Goal: Task Accomplishment & Management: Complete application form

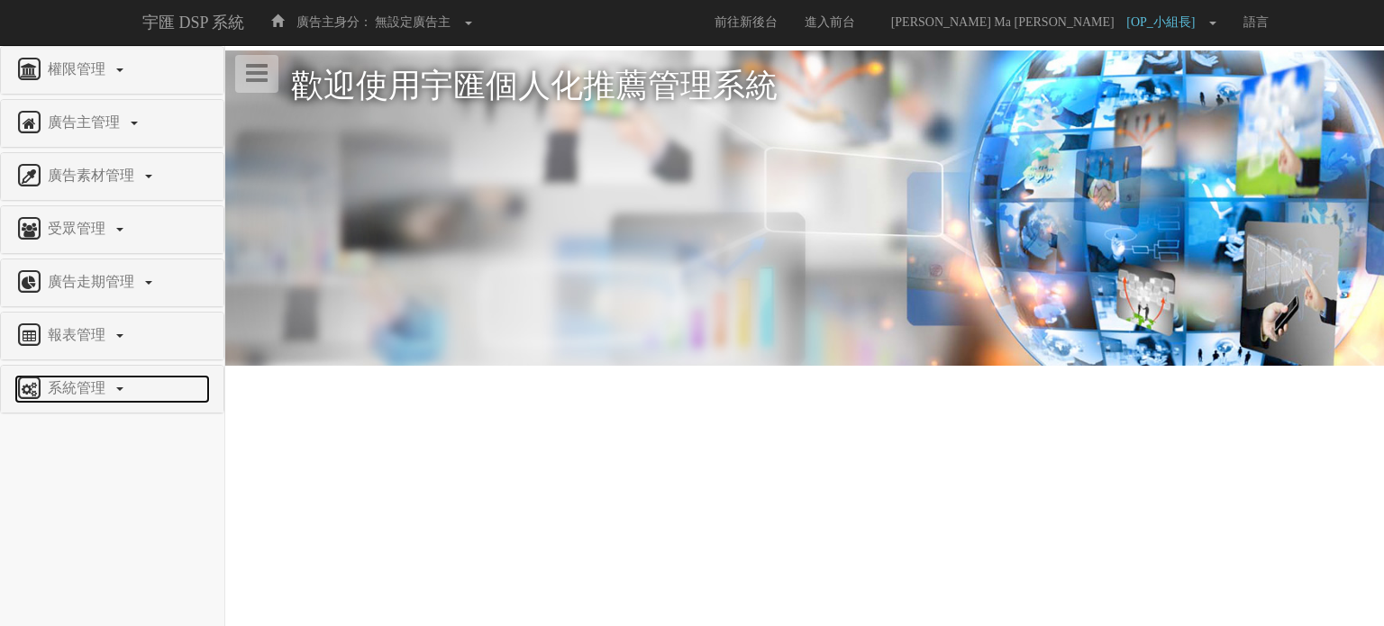
click at [128, 392] on link "系統管理" at bounding box center [112, 389] width 196 height 29
click at [66, 463] on span "廣告驗證設定" at bounding box center [58, 468] width 89 height 14
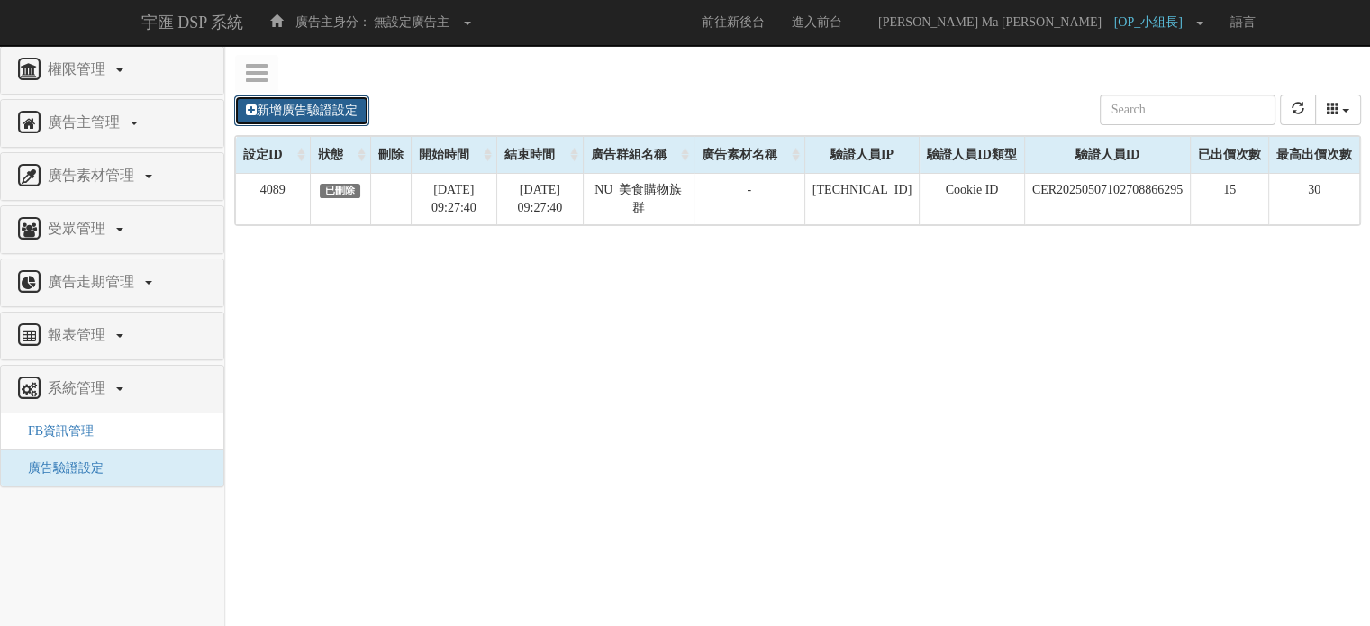
click at [318, 104] on link "新增廣告驗證設定" at bounding box center [301, 111] width 135 height 31
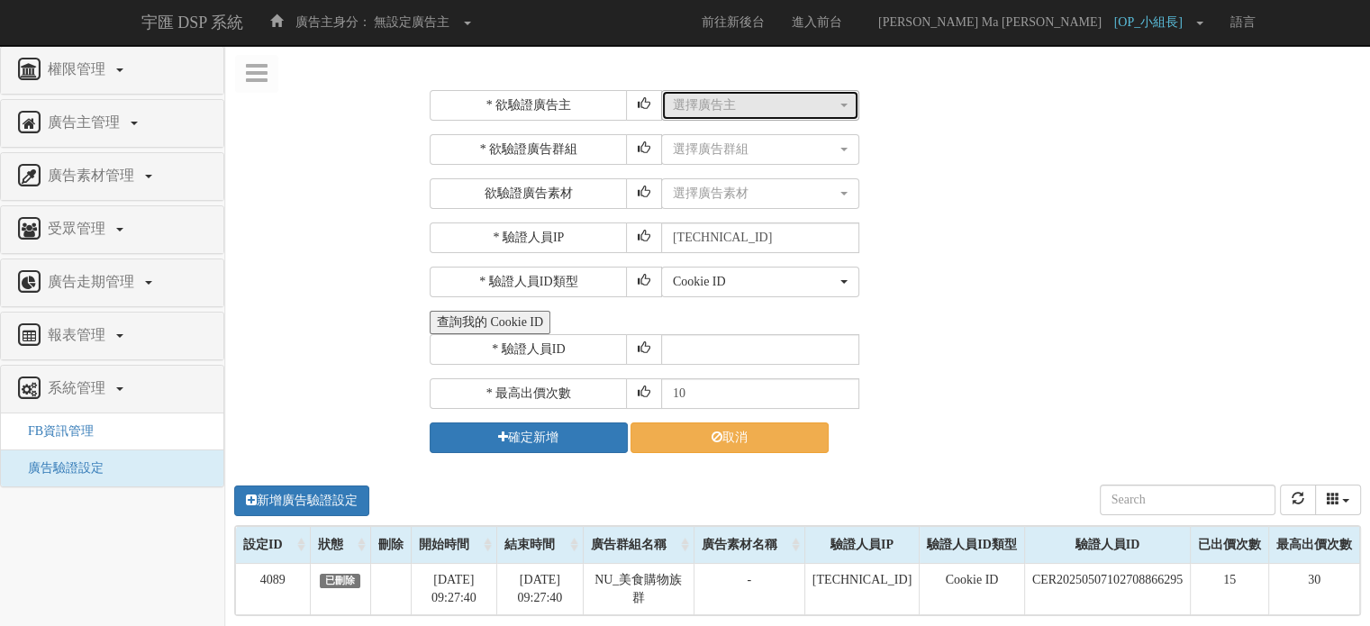
click at [720, 114] on button "選擇廣告主" at bounding box center [760, 105] width 198 height 31
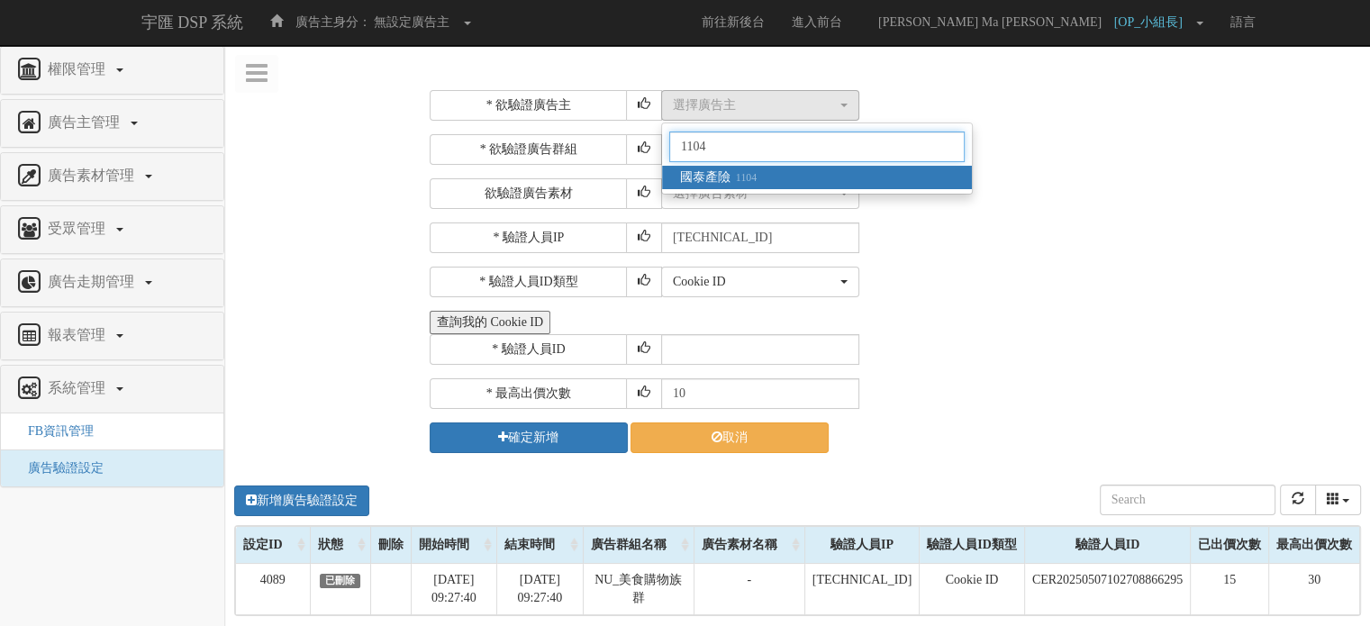
type input "1104"
click at [731, 184] on small "1104" at bounding box center [744, 177] width 26 height 13
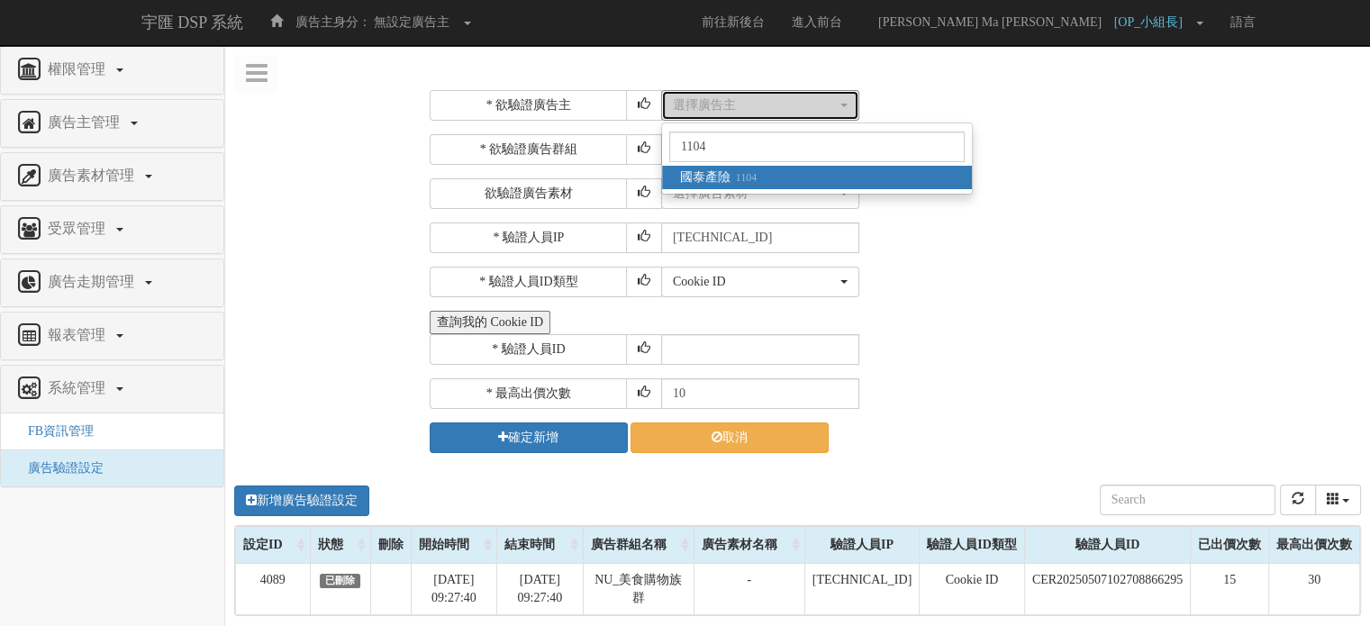
select select "1104"
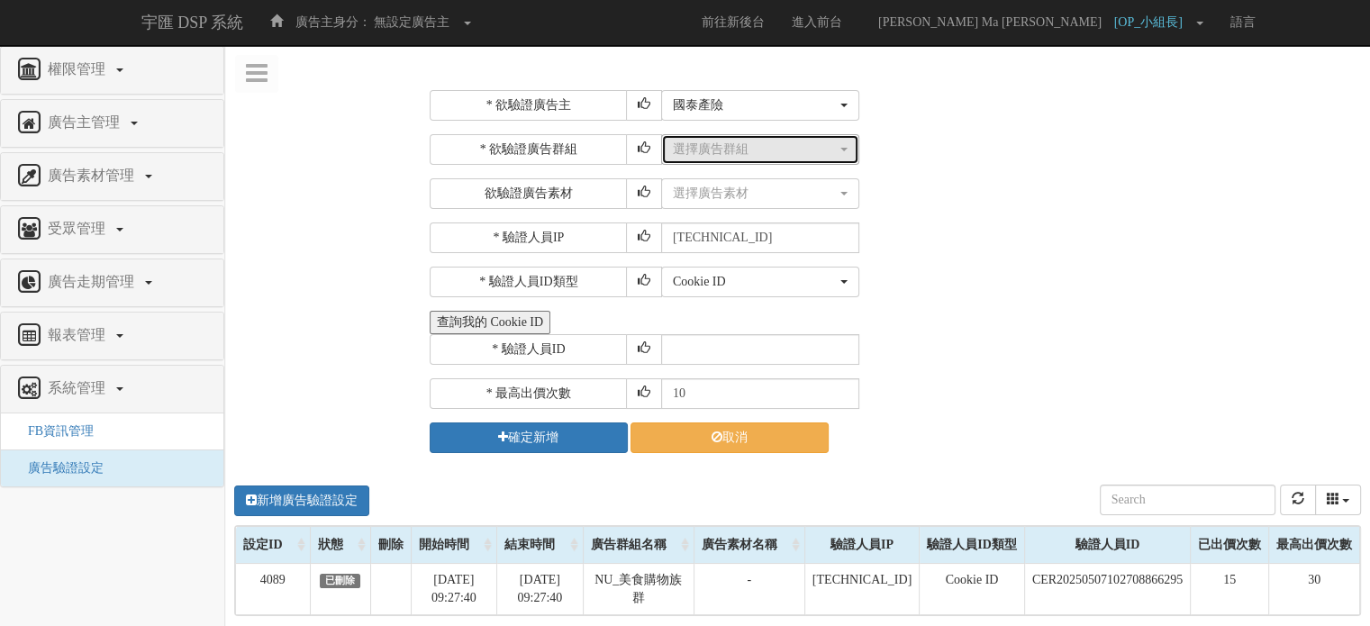
click at [729, 154] on div "選擇廣告群組" at bounding box center [755, 150] width 164 height 18
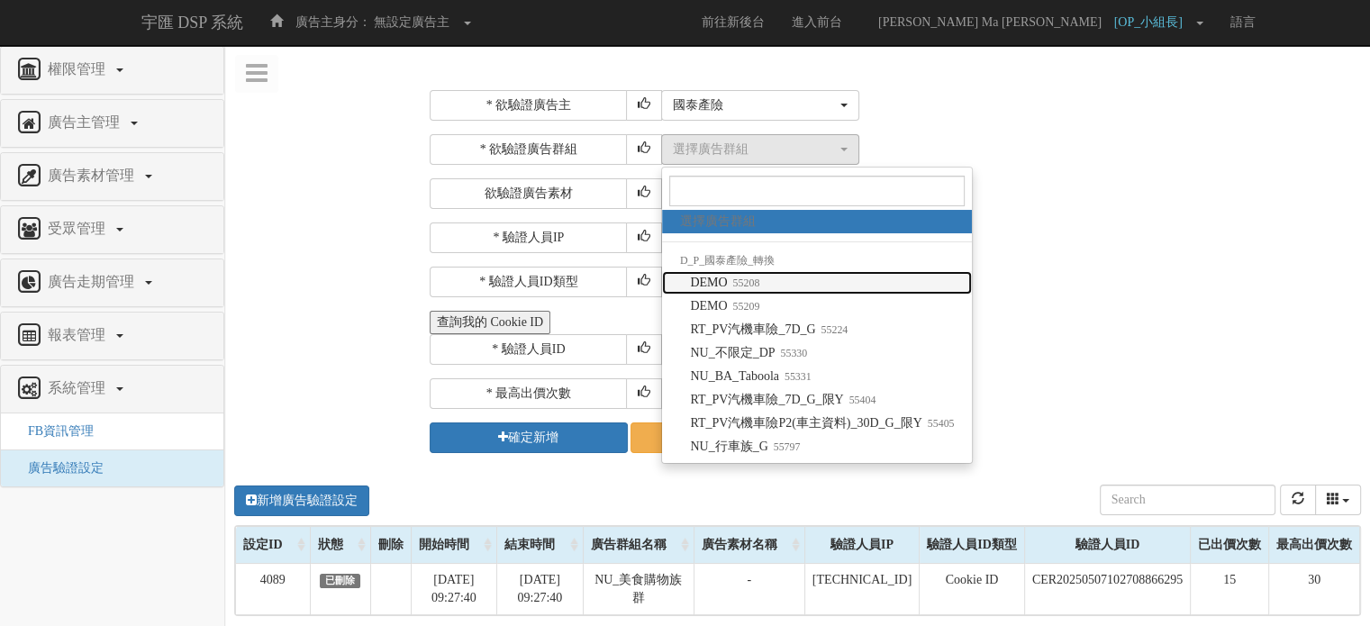
click at [758, 288] on small "55208" at bounding box center [744, 283] width 32 height 13
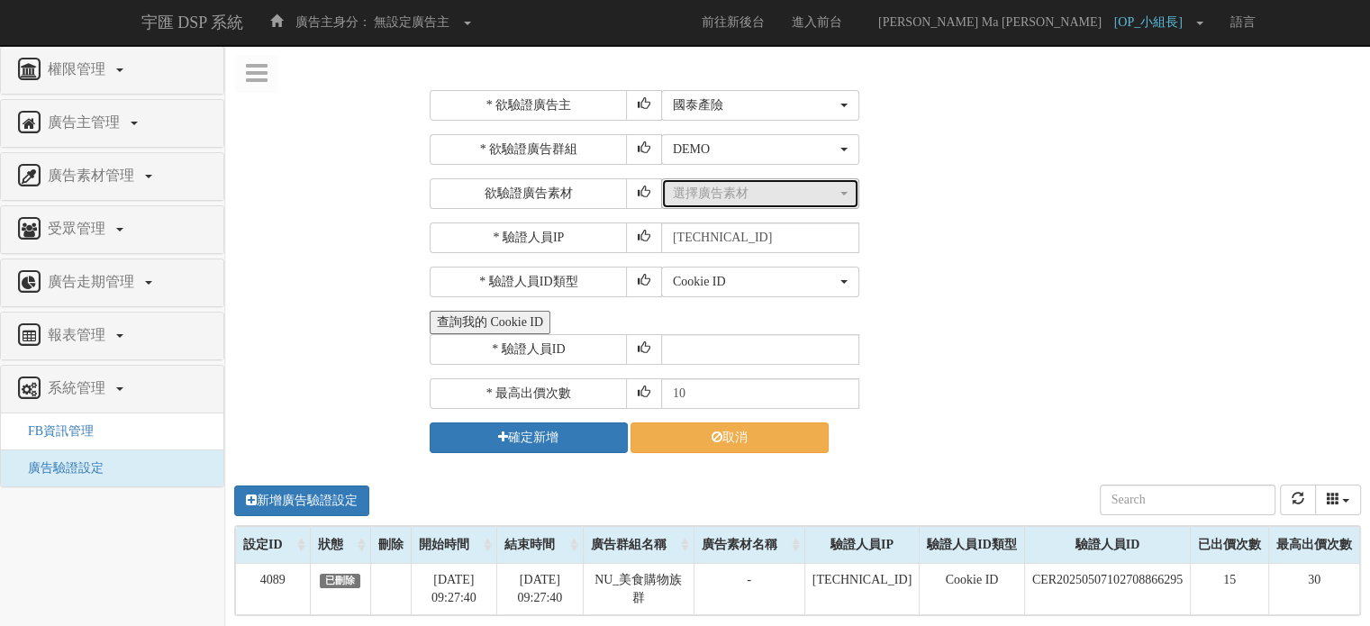
click at [748, 196] on div "選擇廣告素材" at bounding box center [755, 194] width 164 height 18
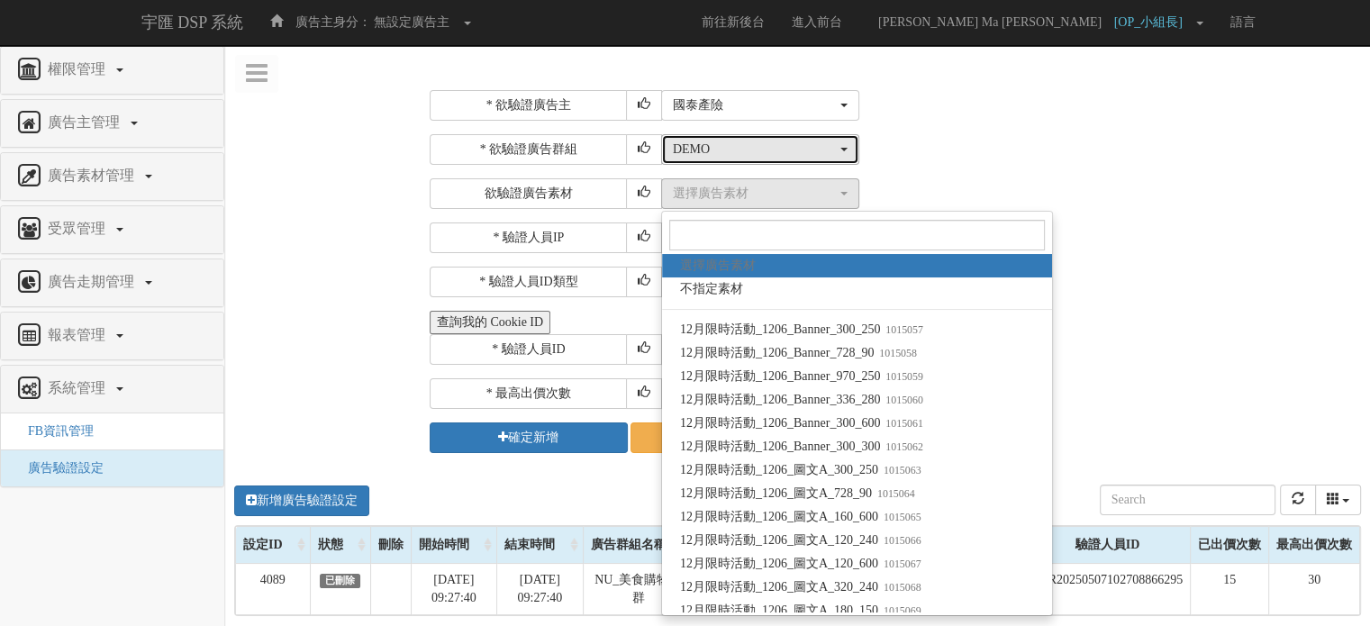
click at [727, 158] on div "DEMO" at bounding box center [755, 150] width 164 height 18
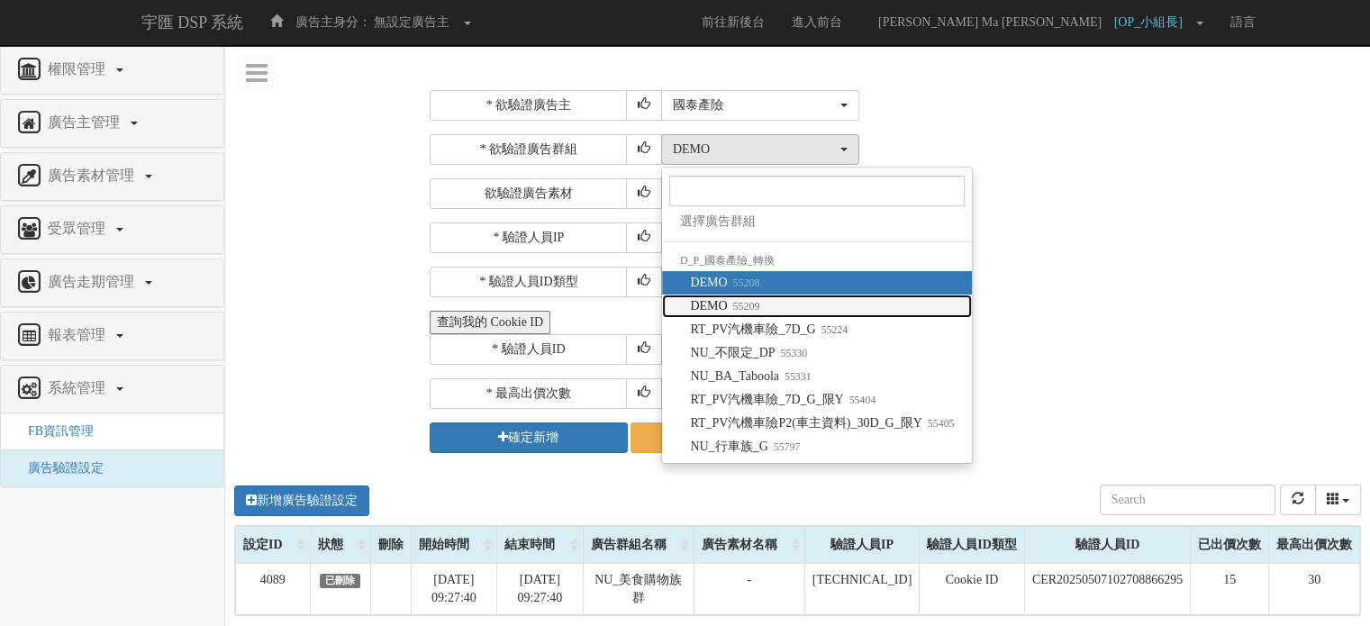
click at [758, 314] on span "DEMO 55209" at bounding box center [724, 306] width 69 height 18
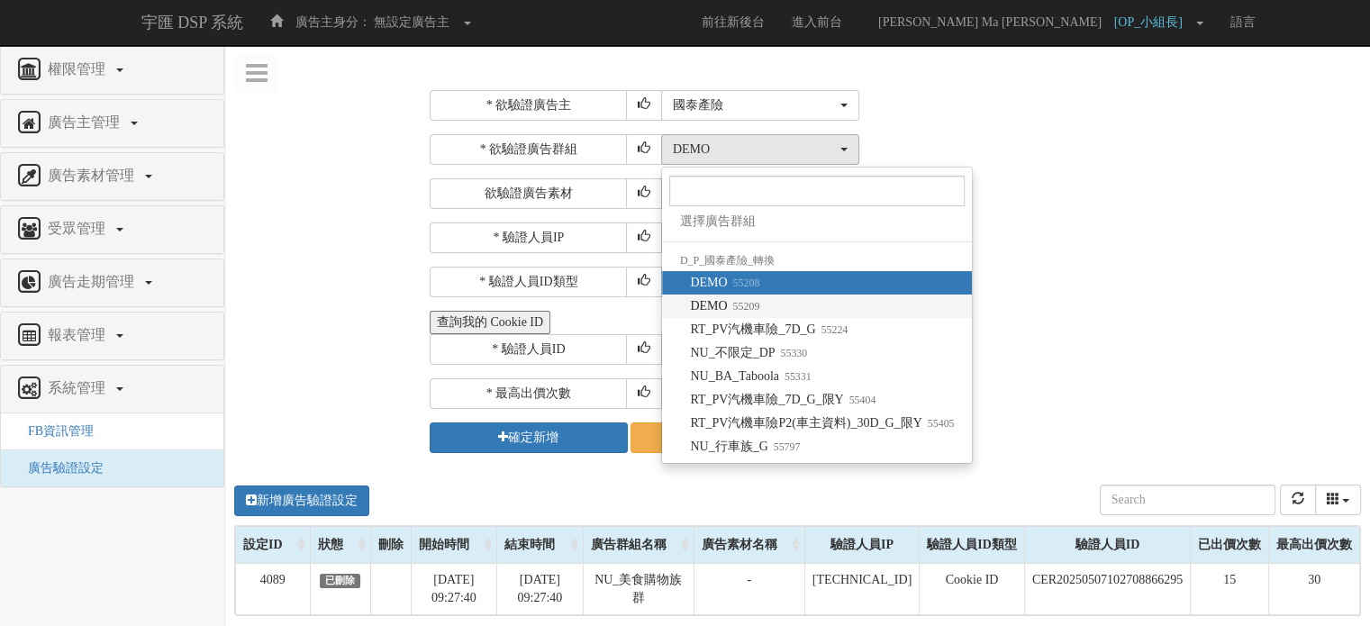
select select "55209"
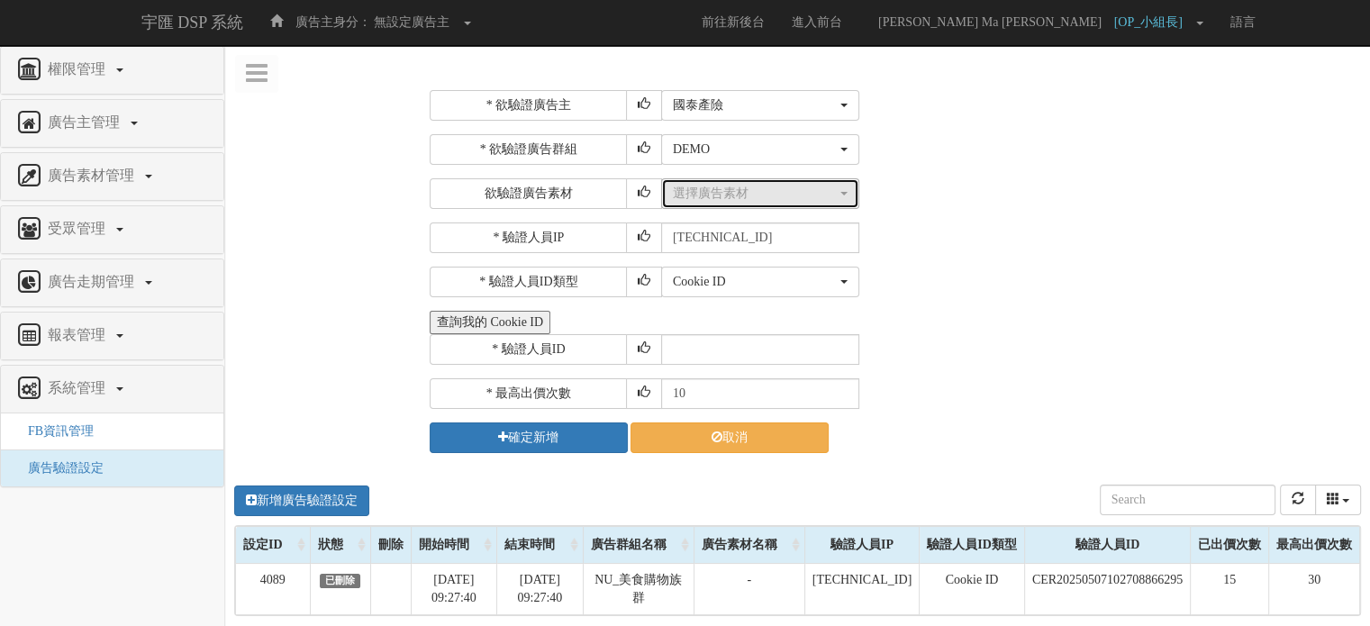
click at [774, 202] on button "選擇廣告素材" at bounding box center [760, 193] width 198 height 31
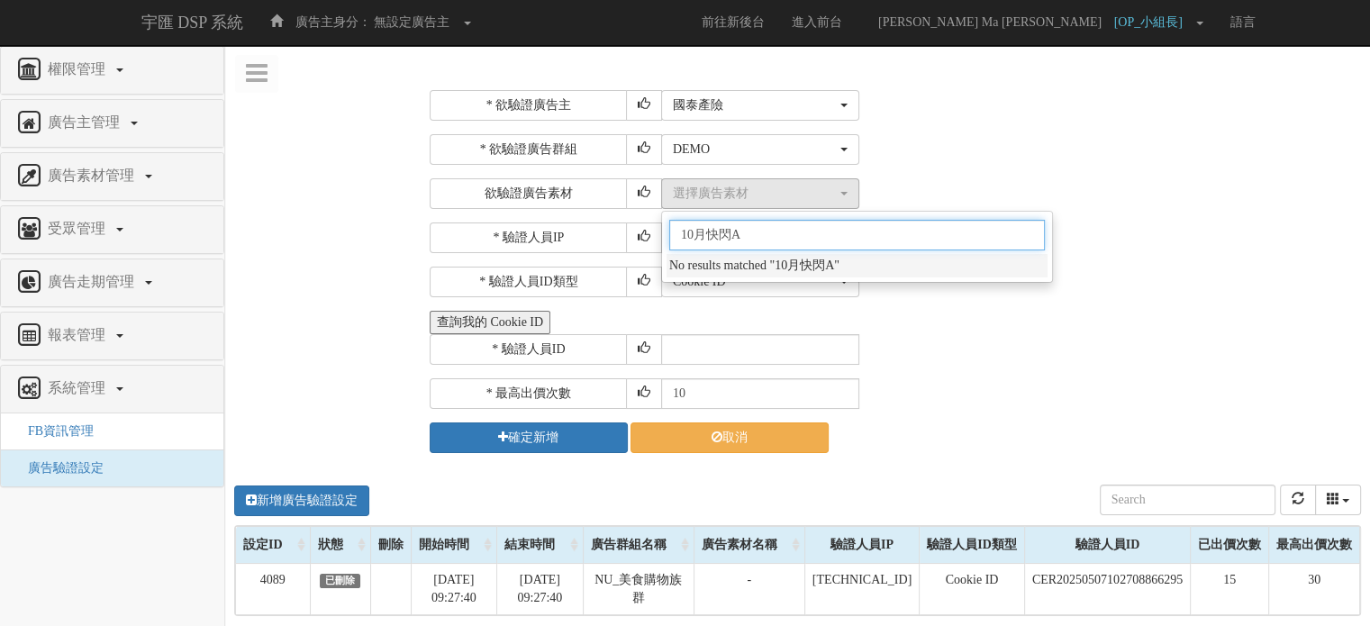
type input "10月快閃"
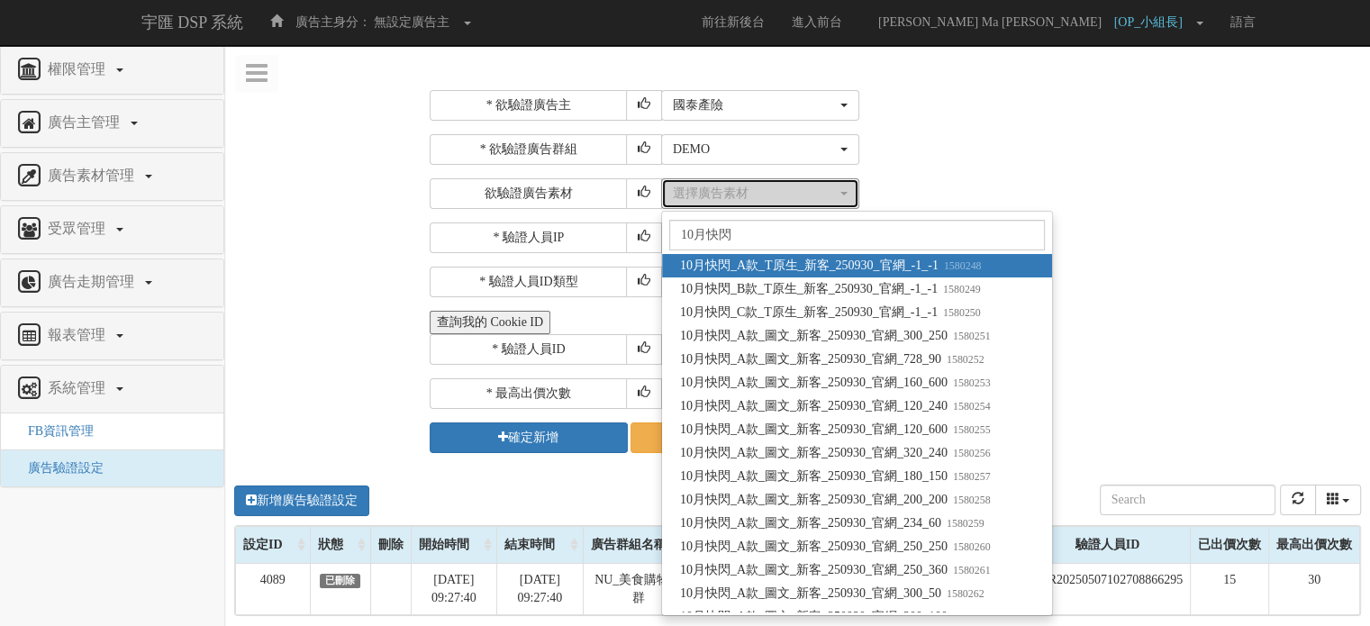
select select "1580248"
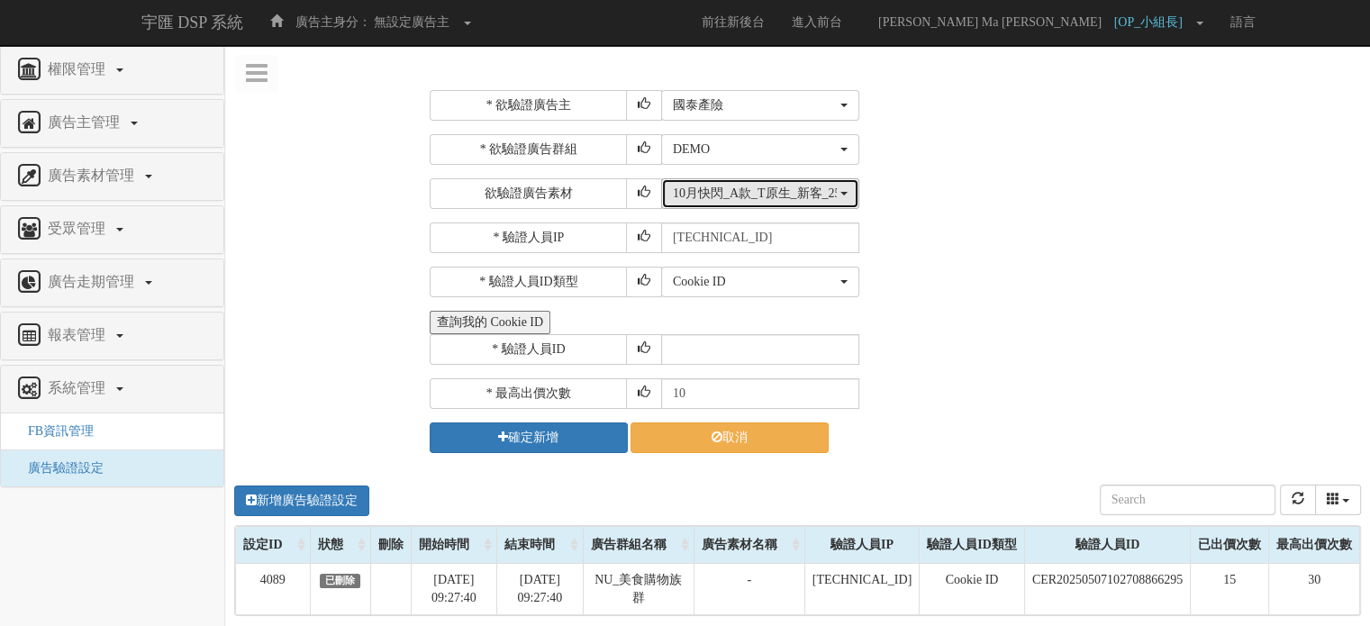
click at [832, 206] on button "10月快閃_A款_T原生_新客_250930_官網_-1_-1" at bounding box center [760, 193] width 198 height 31
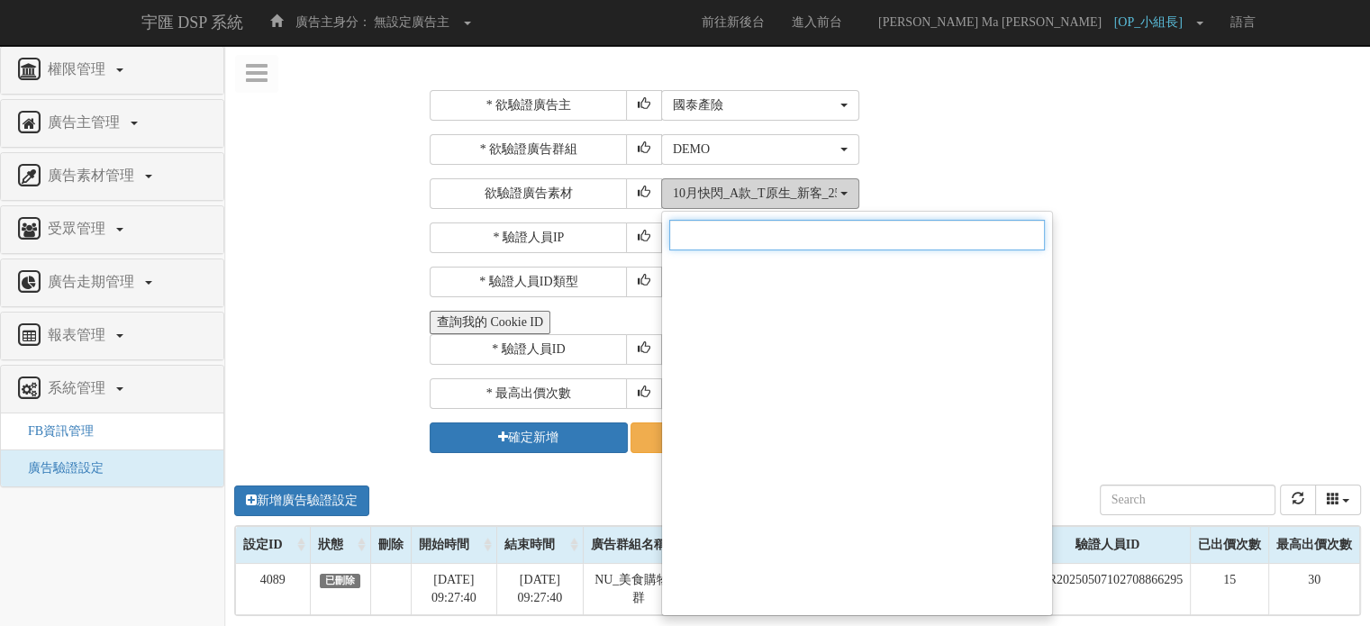
scroll to position [121147, 0]
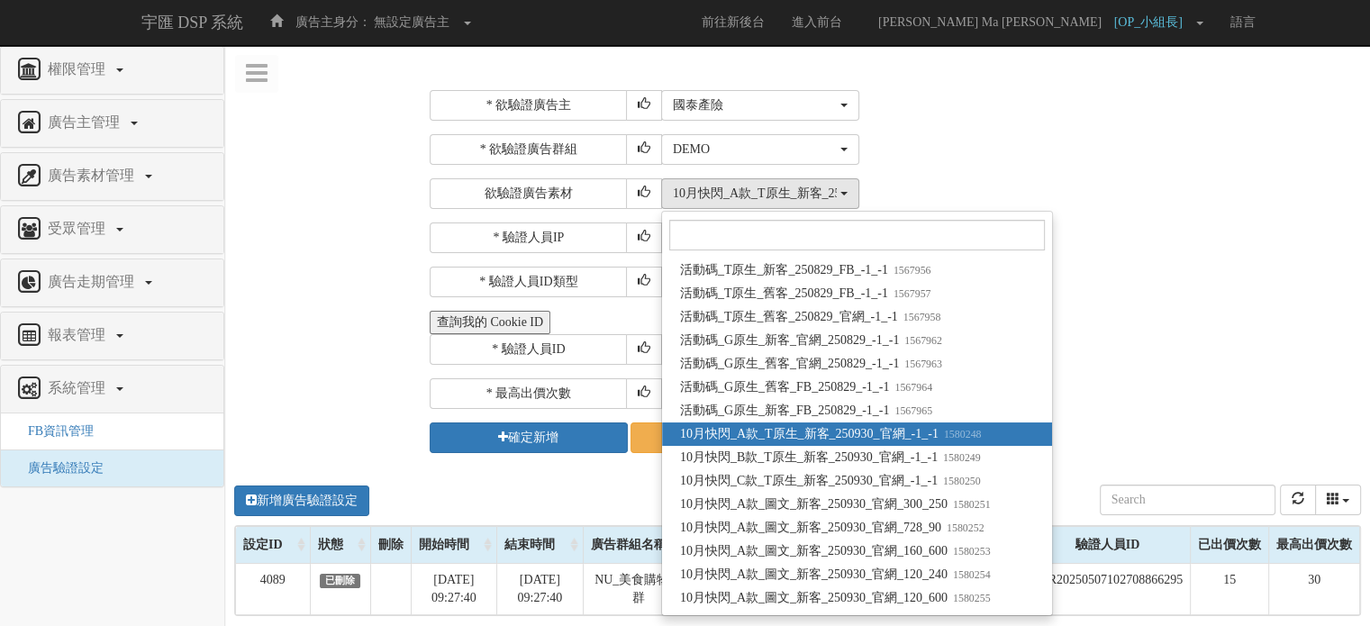
click at [859, 438] on span "10月快閃_A款_T原生_新客_250930_官網_-1_-1 1580248" at bounding box center [831, 434] width 302 height 18
select select "1580248"
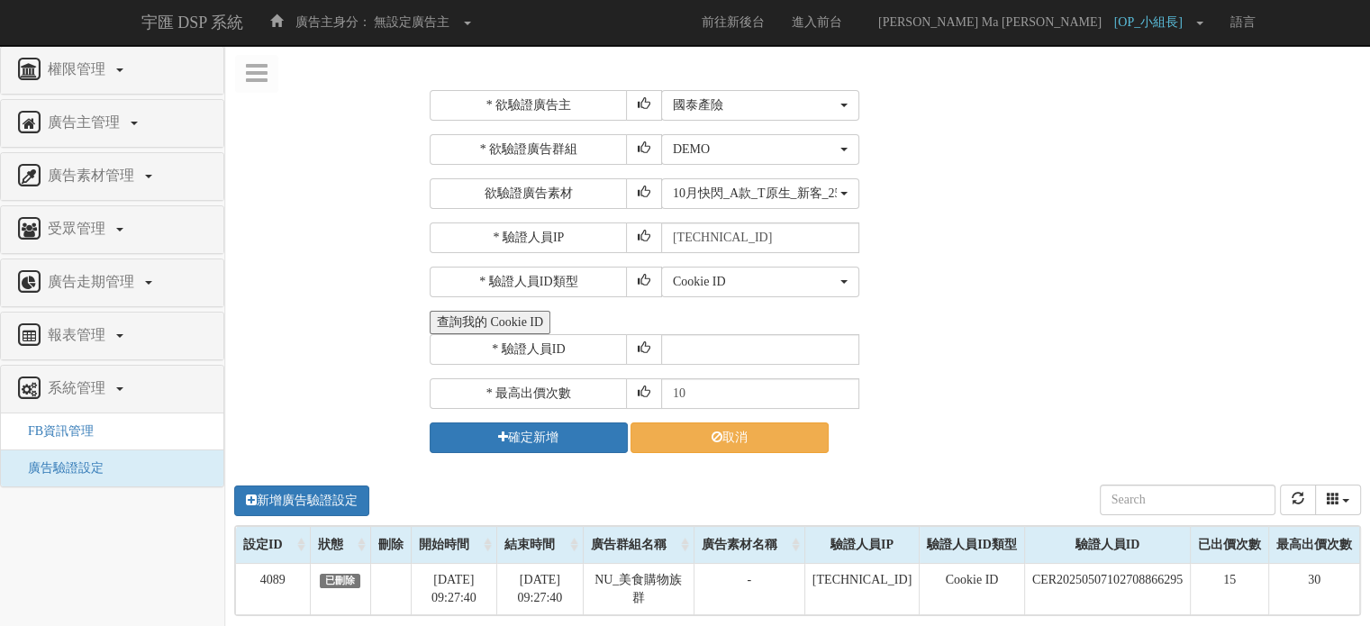
click at [936, 371] on div "* 欲驗證廣告主 選擇廣告主 特力+ 科技紫薇網 Momo Uniqlo EFShop 樂天 屈臣氏Watsons sinyi 信義房屋 S2_Brands白…" at bounding box center [893, 271] width 927 height 363
click at [764, 351] on input "text" at bounding box center [760, 349] width 198 height 31
click at [551, 326] on button "查詢我的 Cookie ID" at bounding box center [490, 322] width 121 height 23
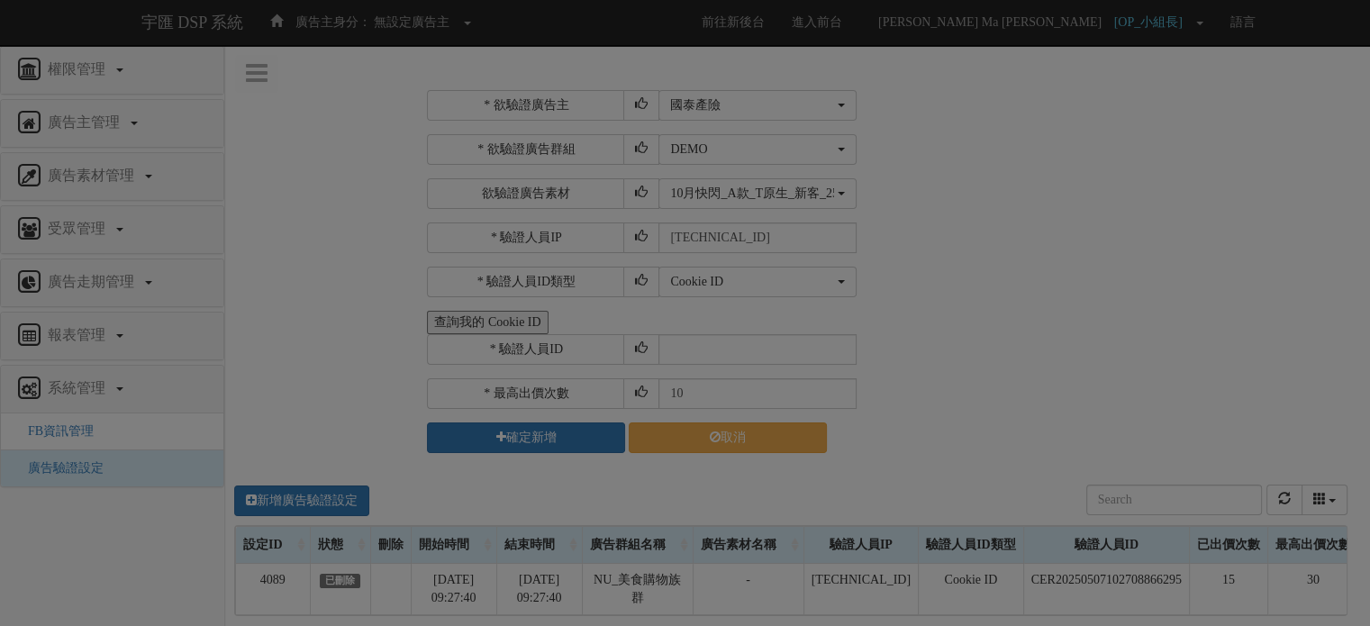
select select "1104"
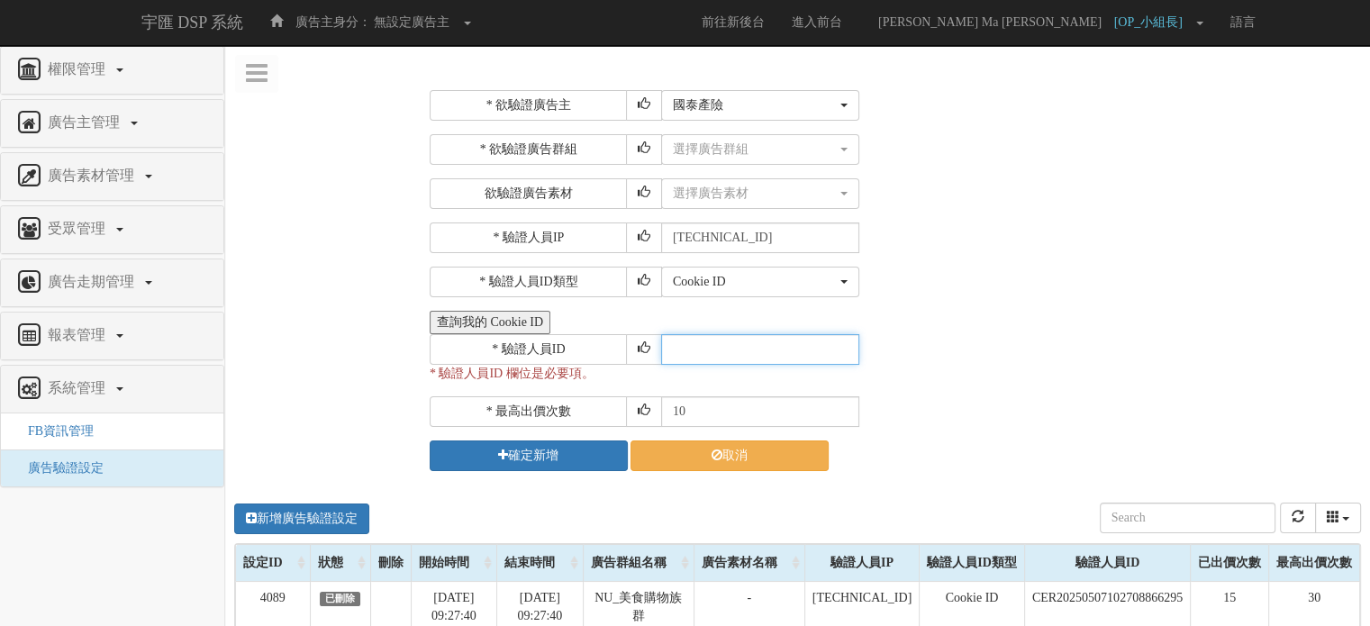
click at [786, 338] on input "text" at bounding box center [760, 349] width 198 height 31
paste input "CYR20250714021058511772"
type input "CYR20250714021058511772"
click at [958, 342] on div "* 驗證人員ID CYR20250714021058511772" at bounding box center [893, 349] width 927 height 31
drag, startPoint x: 765, startPoint y: 414, endPoint x: 662, endPoint y: 411, distance: 102.7
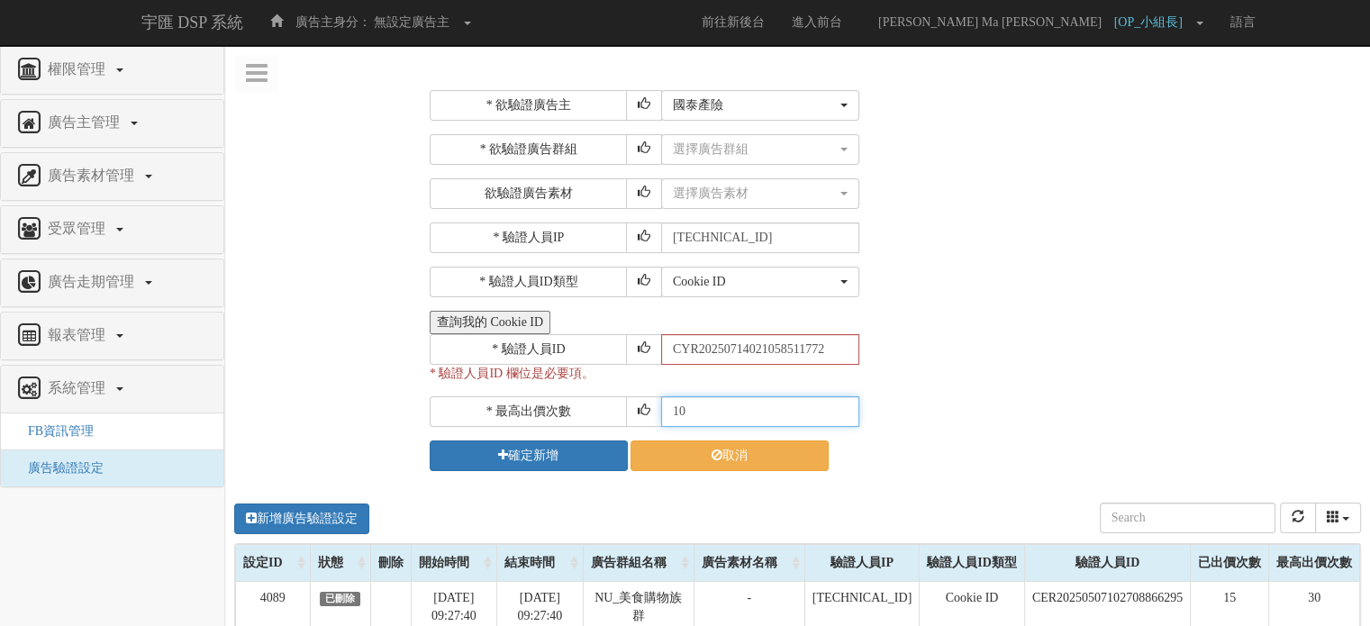
click at [662, 411] on input "10" at bounding box center [760, 411] width 198 height 31
click at [977, 370] on div "* 驗證人員ID CYR20250714021058511772 * 驗證人員ID 欄位是必要項。" at bounding box center [893, 358] width 927 height 49
drag, startPoint x: 805, startPoint y: 242, endPoint x: 667, endPoint y: 244, distance: 137.9
click at [667, 244] on input "211.72.129.170" at bounding box center [760, 238] width 198 height 31
click at [744, 152] on div "選擇廣告群組" at bounding box center [755, 150] width 164 height 18
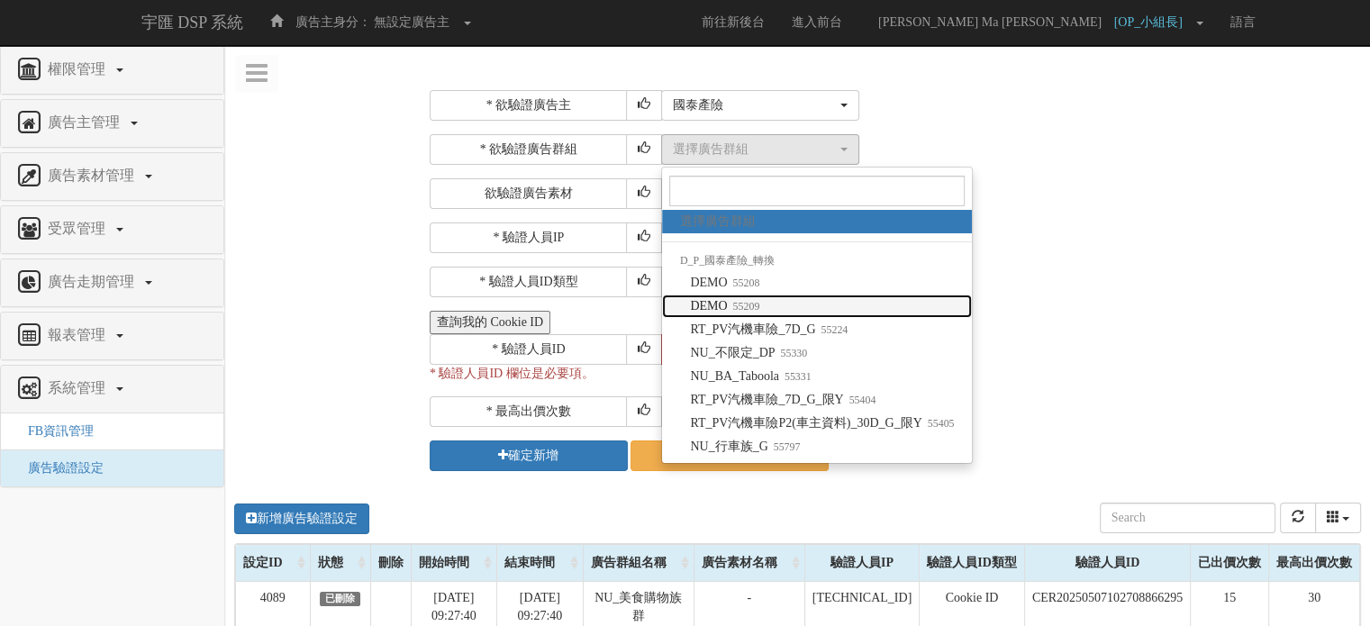
click at [766, 298] on link "DEMO 55209" at bounding box center [817, 306] width 311 height 23
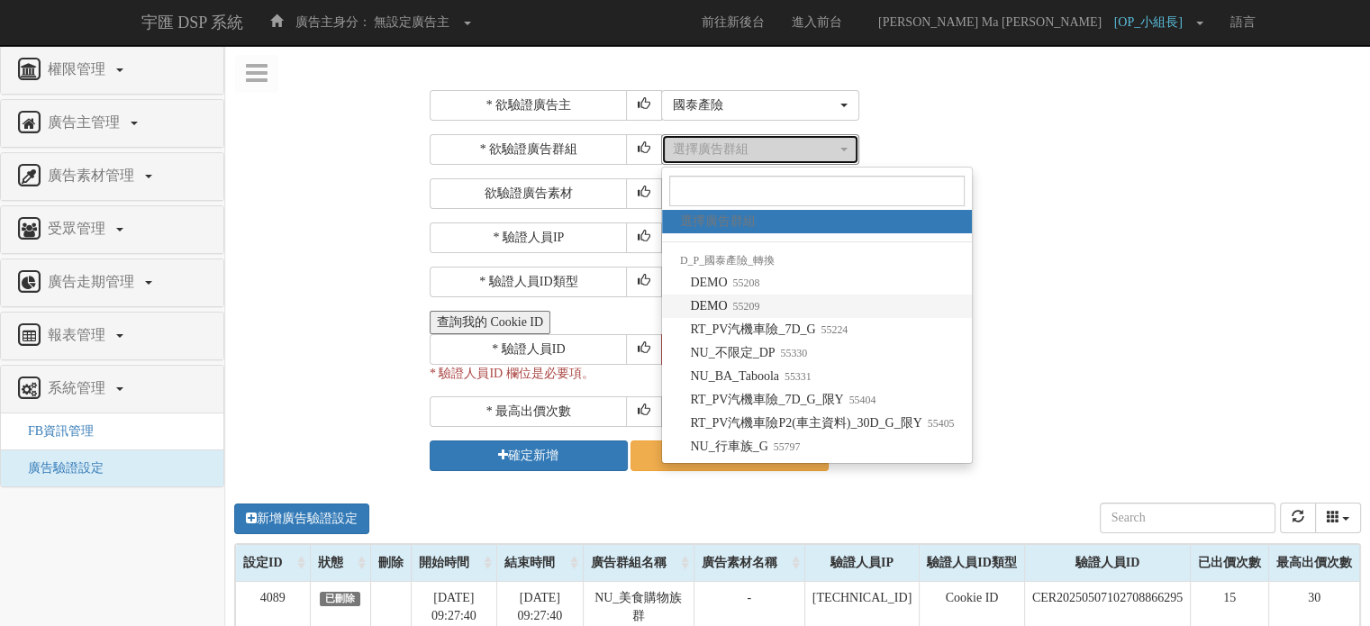
select select "55209"
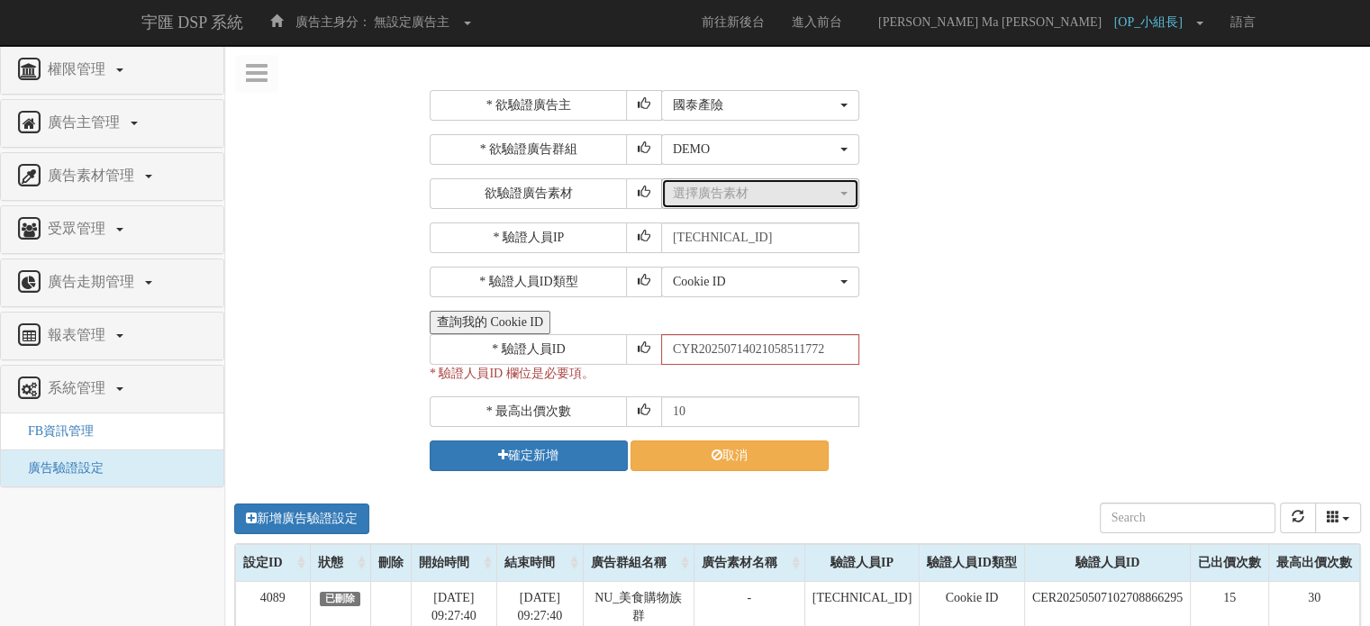
click at [751, 203] on button "選擇廣告素材" at bounding box center [760, 193] width 198 height 31
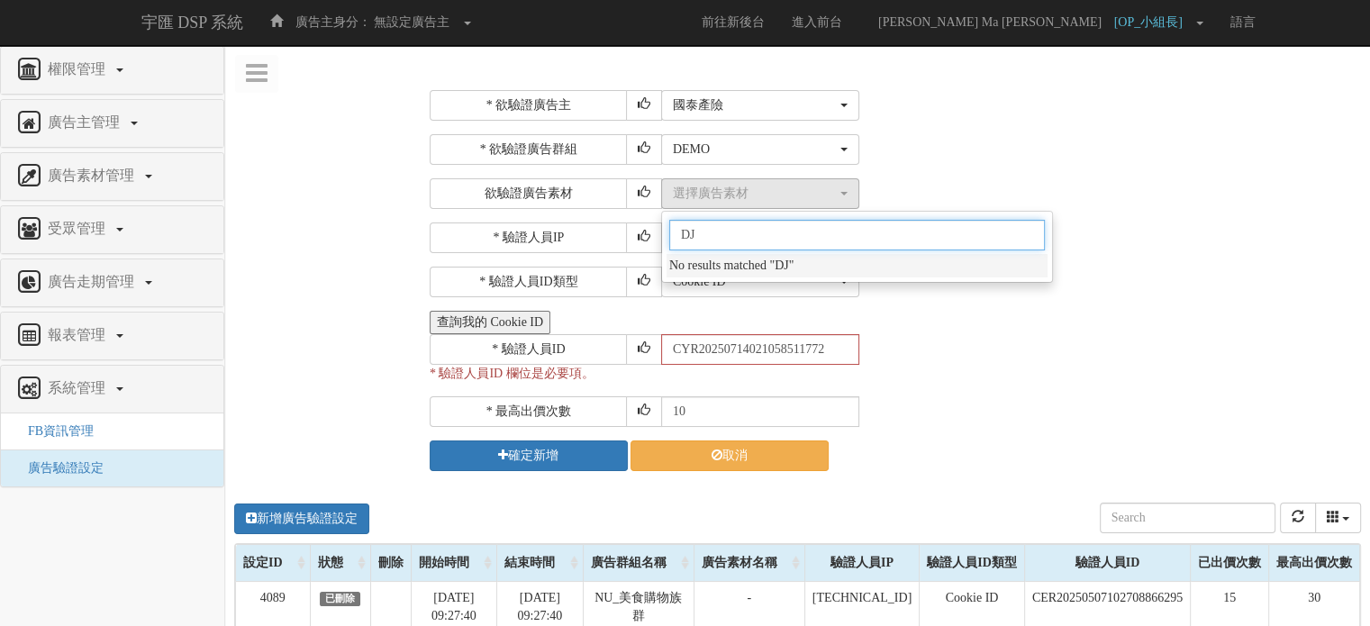
type input "D"
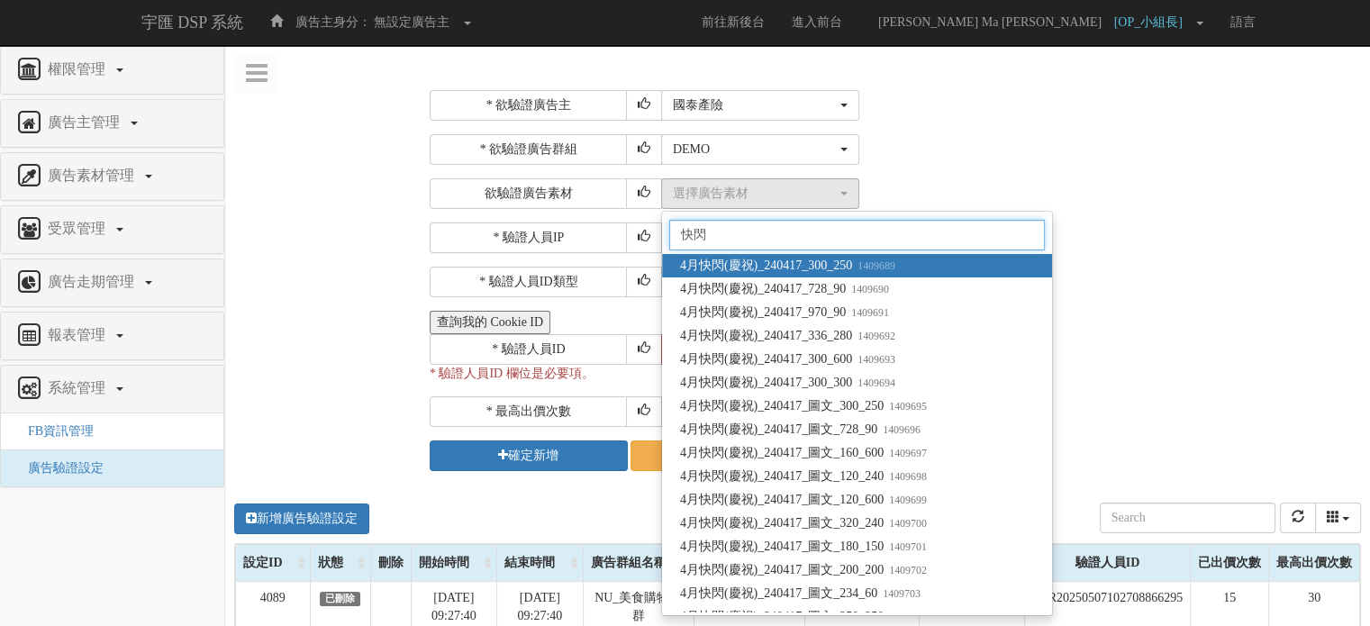
click at [685, 233] on input "快閃" at bounding box center [857, 235] width 376 height 31
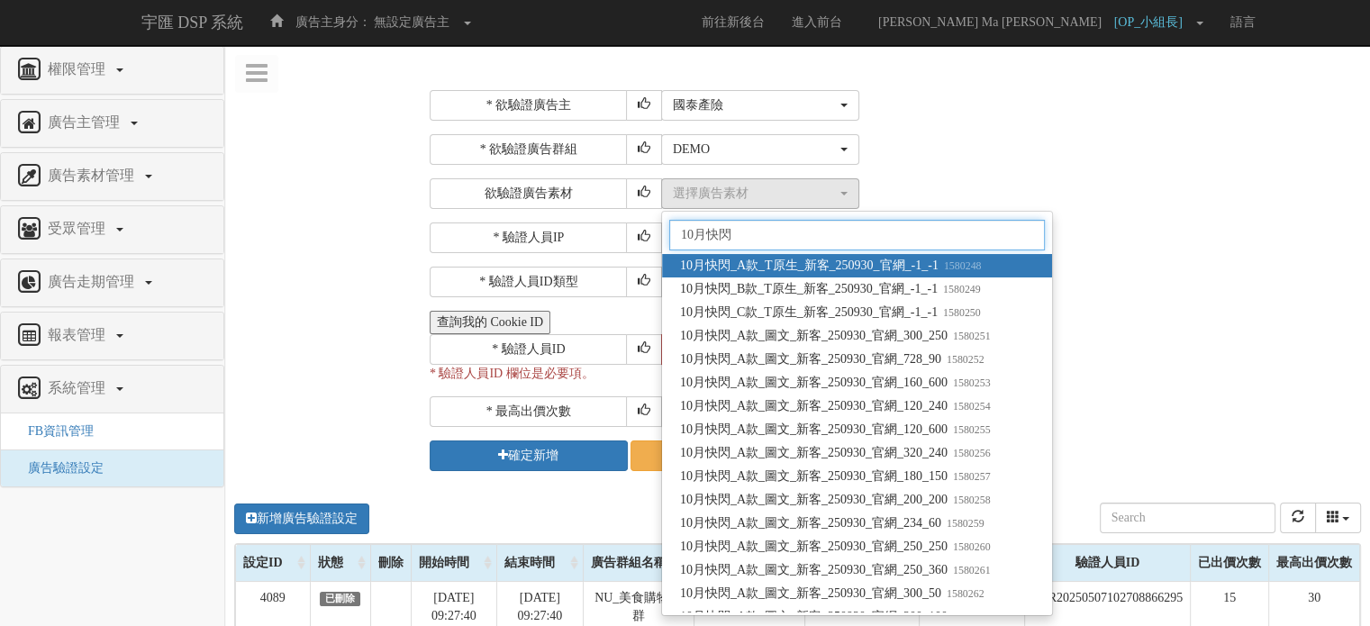
type input "10月快閃"
click at [829, 261] on span "10月快閃_A款_T原生_新客_250930_官網_-1_-1 1580248" at bounding box center [831, 266] width 302 height 18
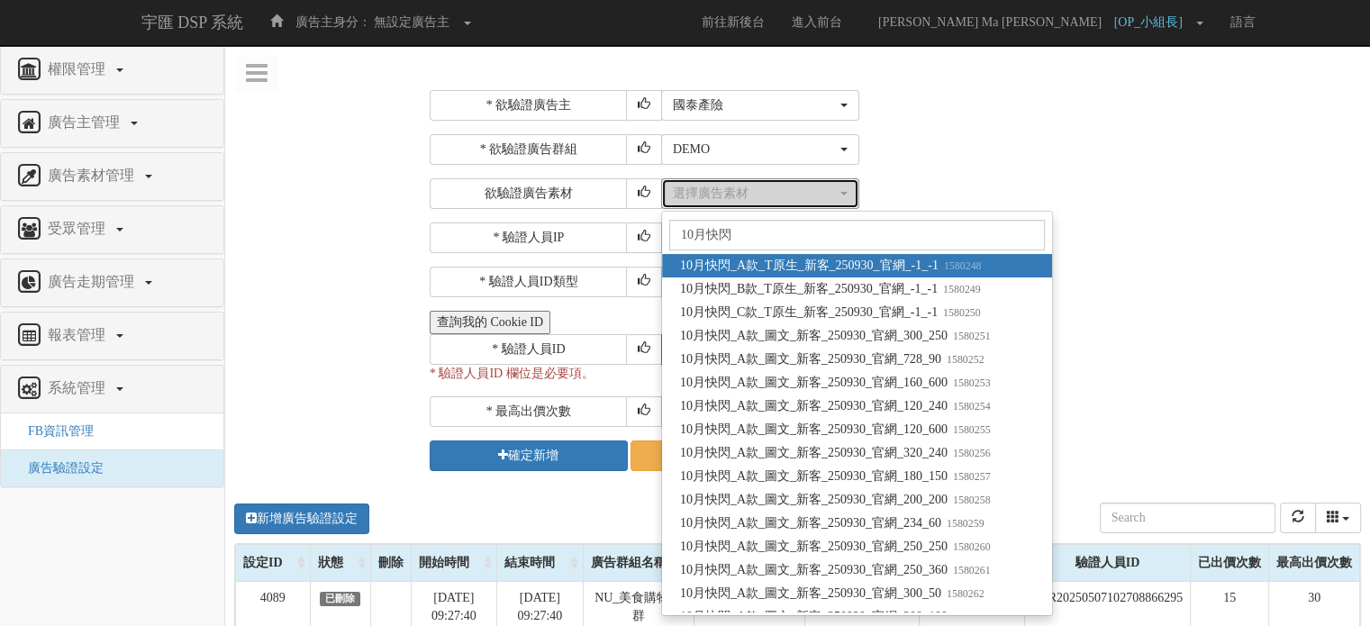
select select "1580248"
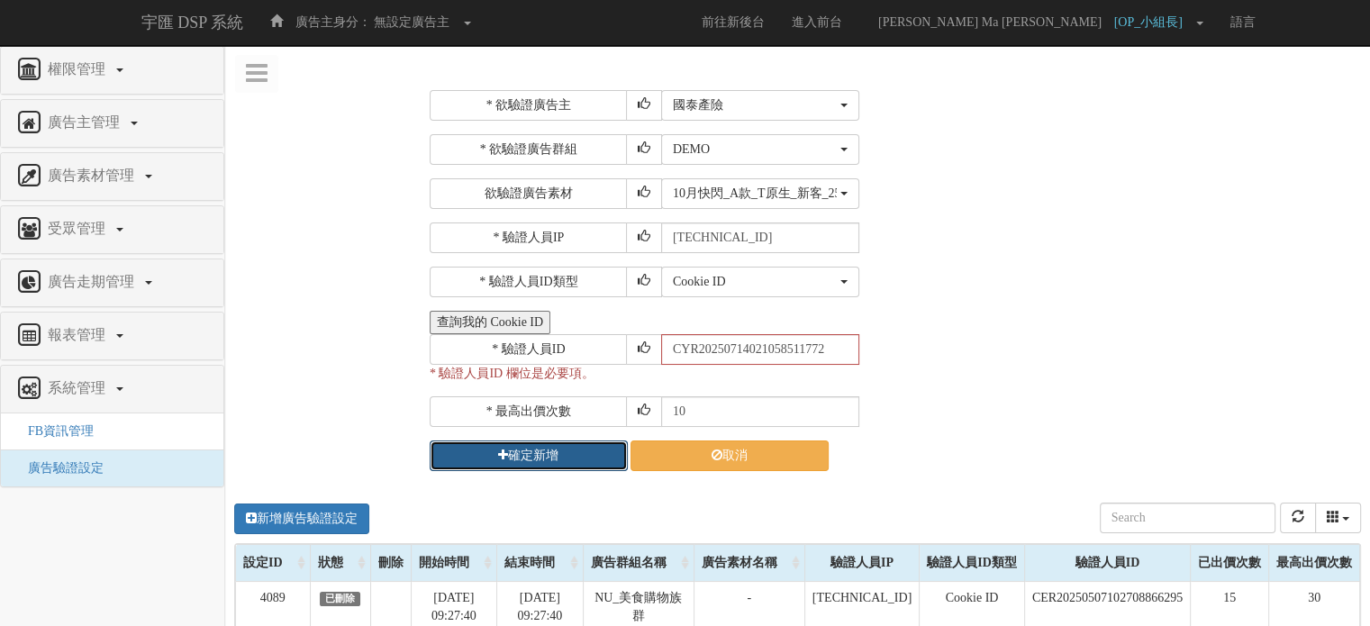
click at [581, 447] on button "確定新增" at bounding box center [529, 456] width 198 height 31
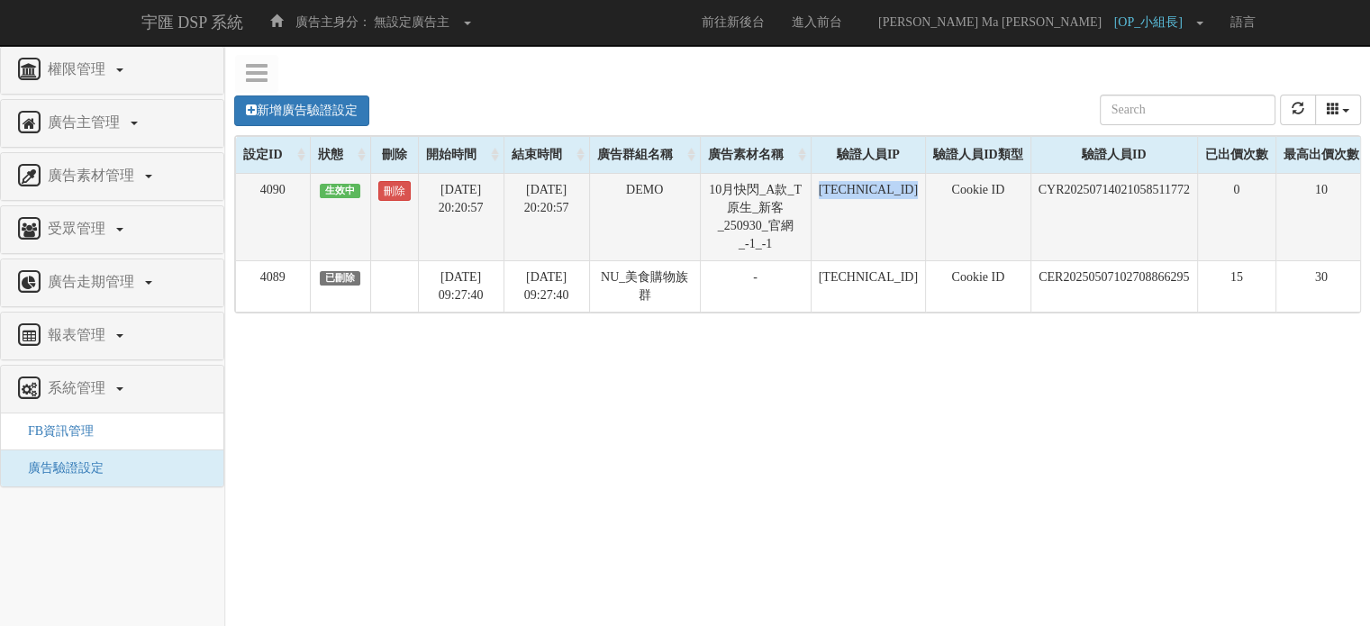
copy td "211.72.129.170"
drag, startPoint x: 811, startPoint y: 188, endPoint x: 908, endPoint y: 187, distance: 97.3
click at [908, 187] on td "211.72.129.170" at bounding box center [868, 216] width 114 height 87
click at [391, 195] on link "刪除" at bounding box center [394, 191] width 32 height 20
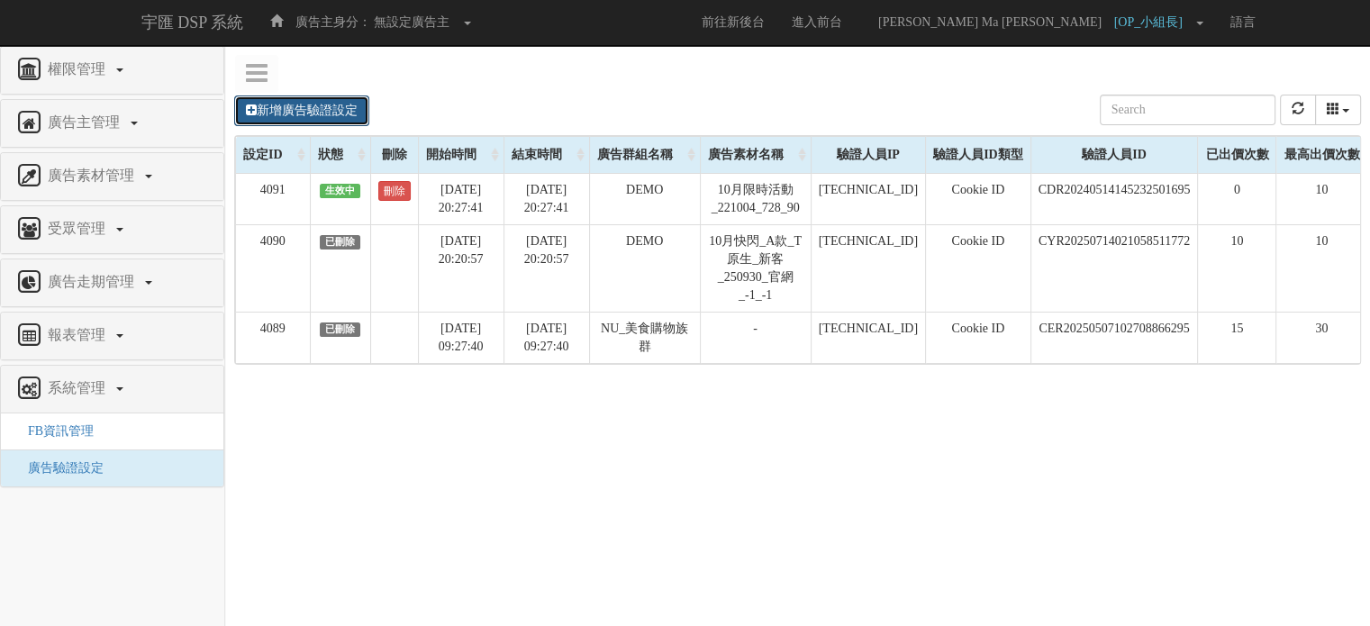
click at [369, 115] on link "新增廣告驗證設定" at bounding box center [301, 111] width 135 height 31
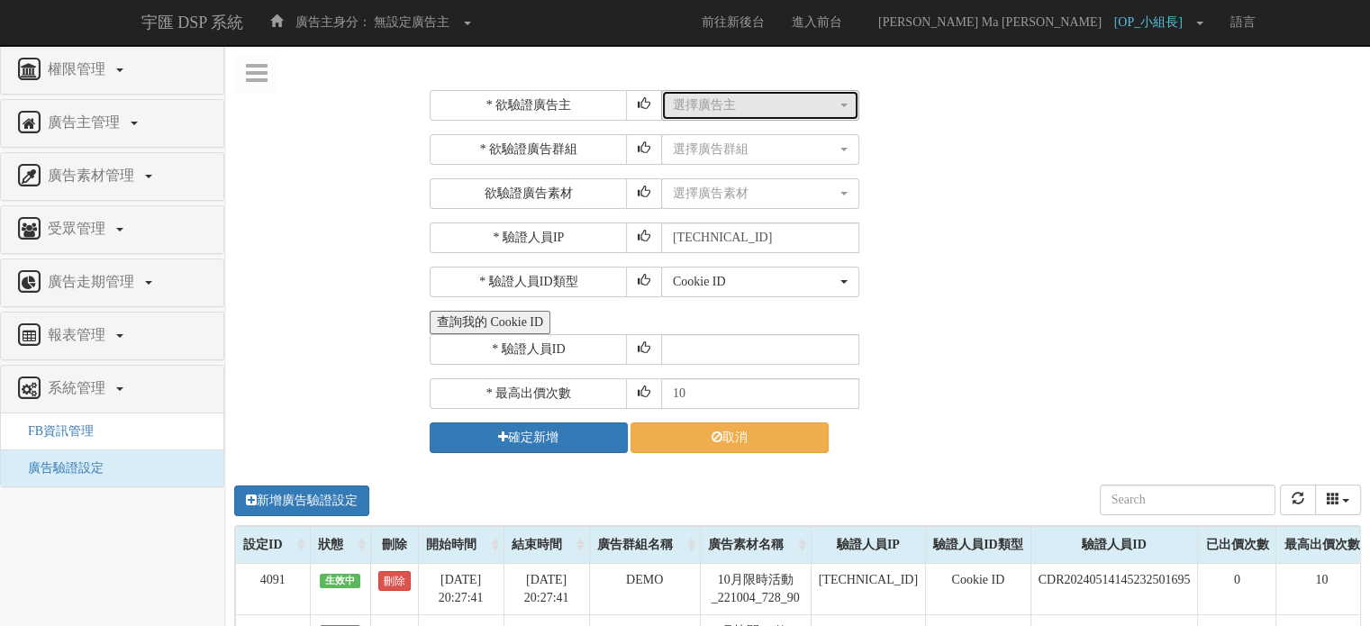
click at [748, 108] on div "選擇廣告主" at bounding box center [755, 105] width 164 height 18
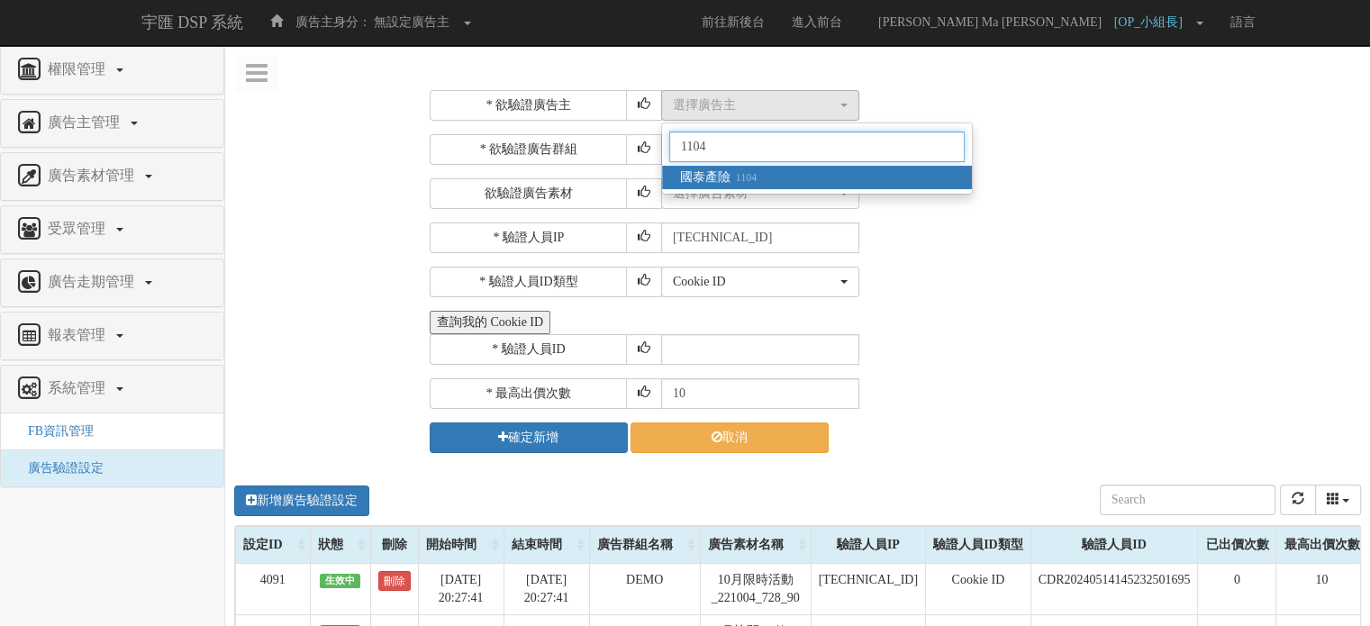
type input "1104"
click at [752, 179] on small "1104" at bounding box center [744, 177] width 26 height 13
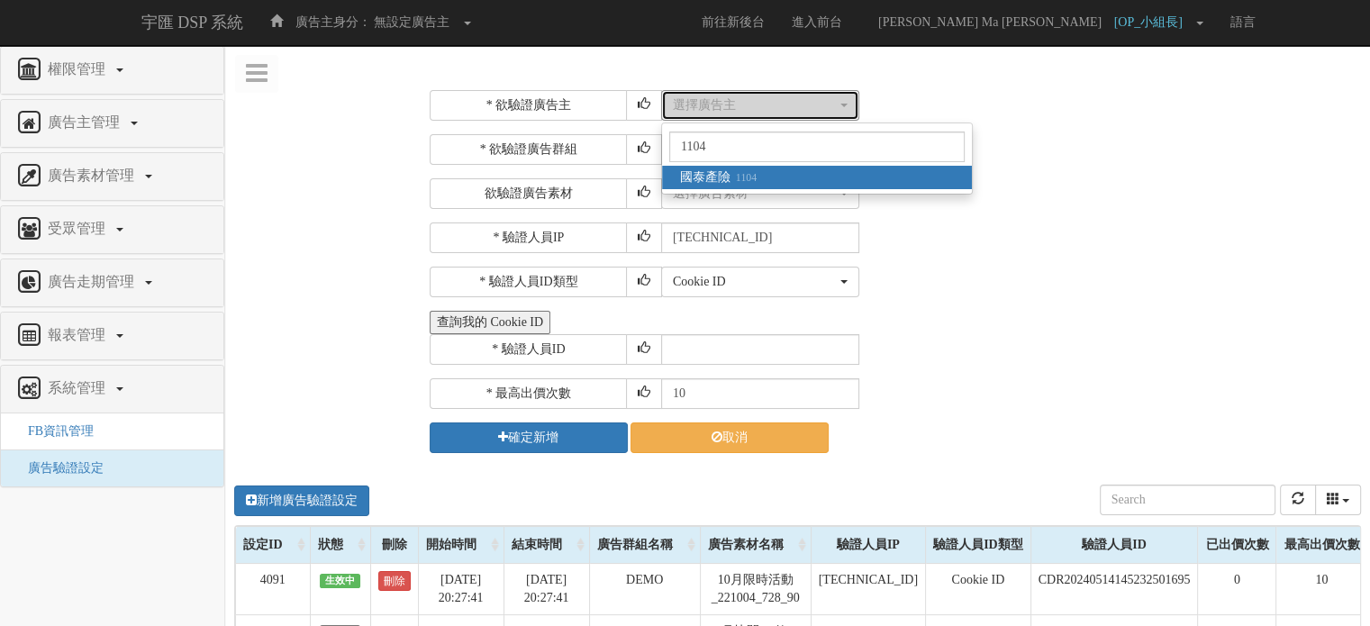
select select "1104"
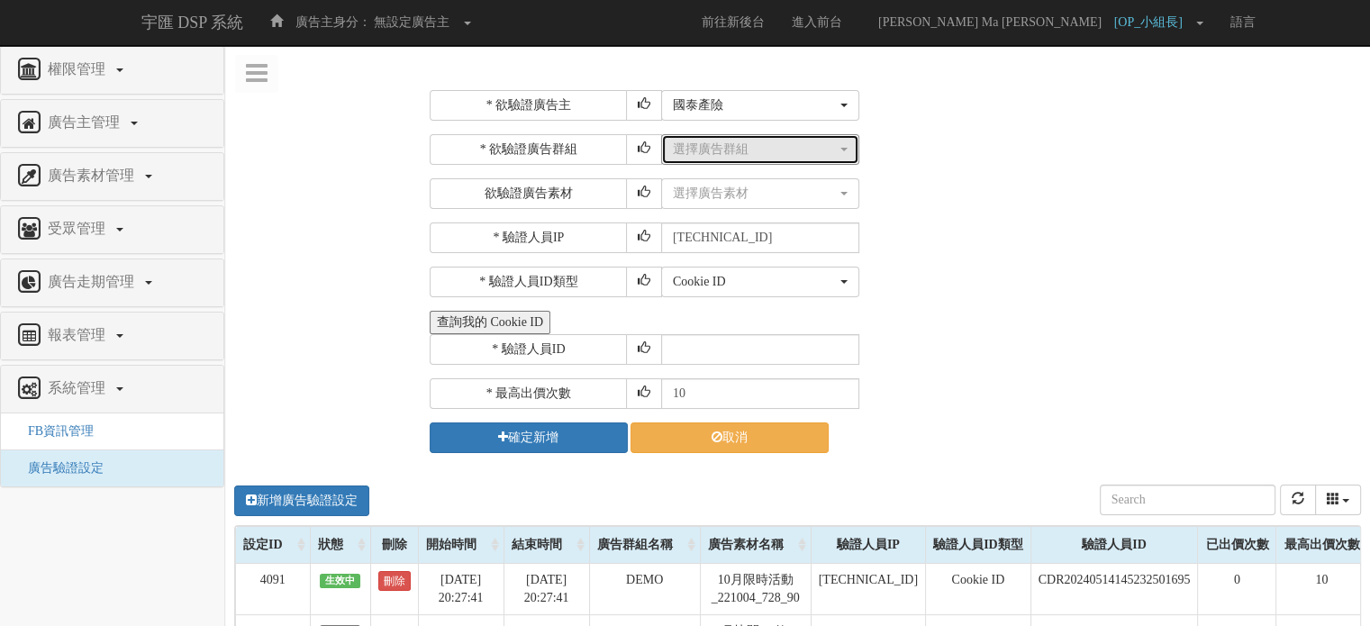
drag, startPoint x: 718, startPoint y: 156, endPoint x: 720, endPoint y: 167, distance: 11.0
click at [720, 167] on div "* 欲驗證廣告群組 選擇廣告群組 DEMO DEMO RT_PV汽機車險_7D_G NU_BA_Taboola RT_PV汽機車險_7D_G_限Y RT_PV…" at bounding box center [893, 171] width 927 height 75
click at [721, 151] on div "選擇廣告群組" at bounding box center [755, 150] width 164 height 18
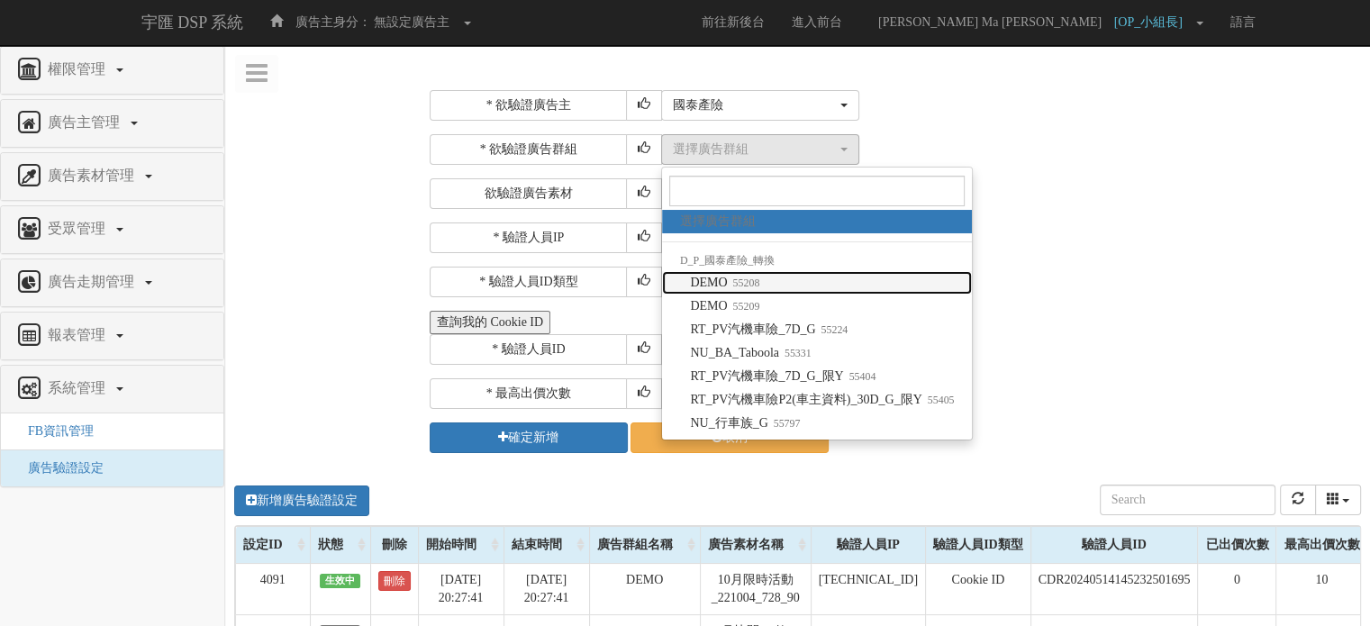
click at [767, 285] on link "DEMO 55208" at bounding box center [817, 282] width 311 height 23
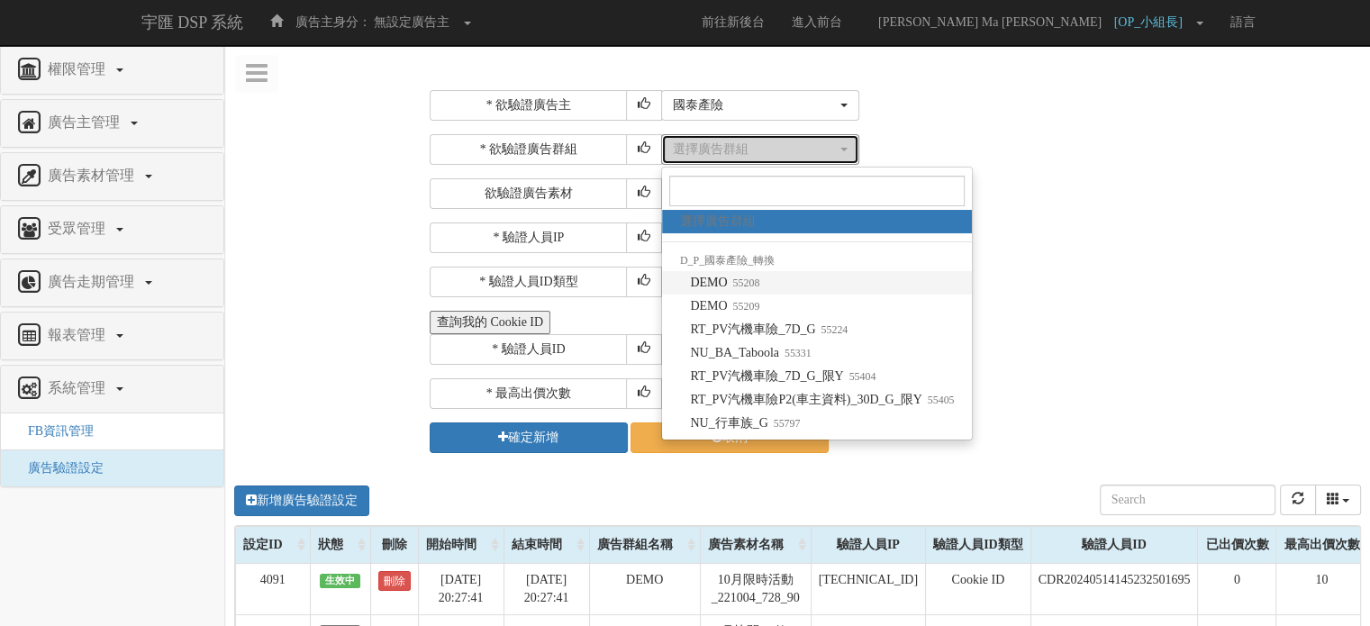
select select "55208"
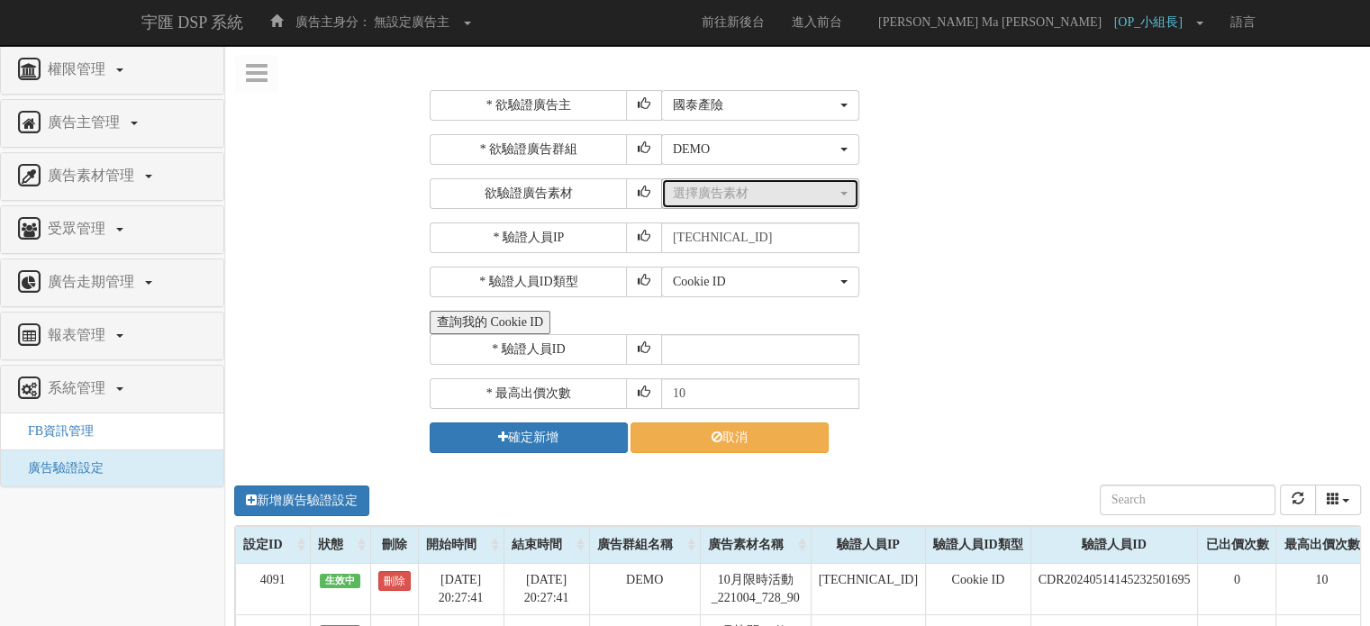
click at [724, 201] on div "選擇廣告素材" at bounding box center [755, 194] width 164 height 18
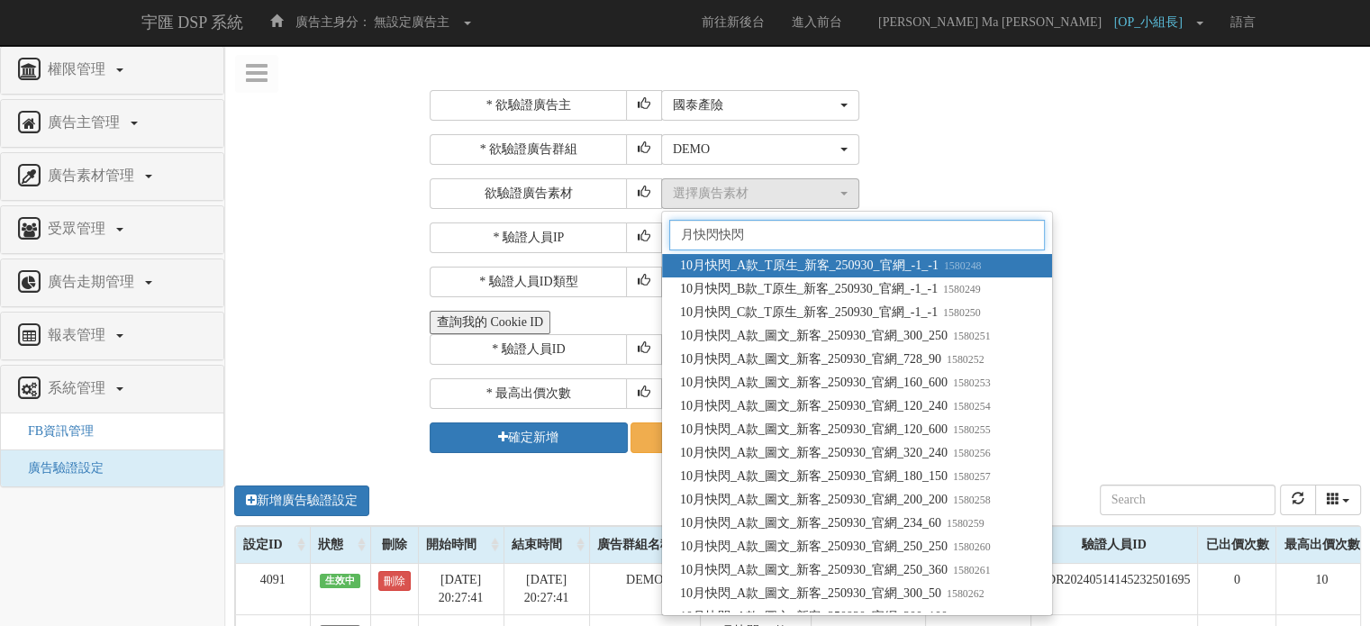
click at [761, 229] on input "月快閃快閃" at bounding box center [857, 235] width 376 height 31
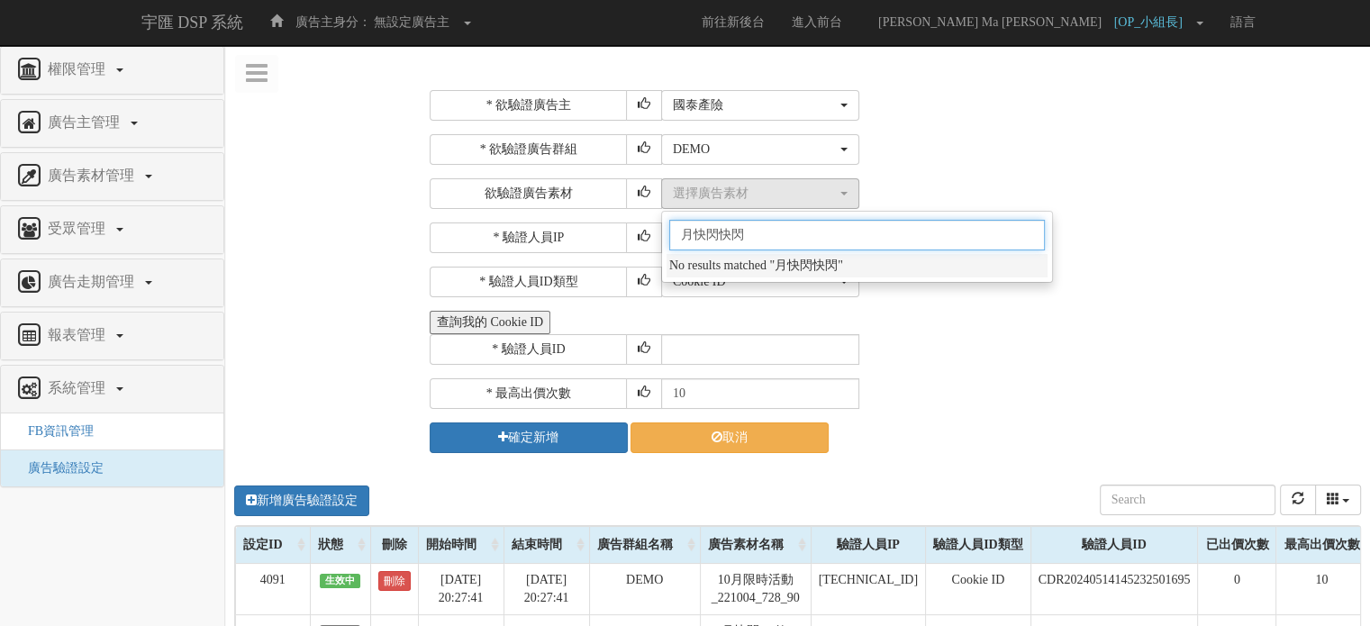
click at [688, 230] on input "月快閃快閃" at bounding box center [857, 235] width 376 height 31
click at [681, 232] on input "月快閃快閃" at bounding box center [857, 235] width 376 height 31
drag, startPoint x: 733, startPoint y: 233, endPoint x: 775, endPoint y: 233, distance: 42.3
click at [775, 233] on input "10月快閃快閃" at bounding box center [857, 235] width 376 height 31
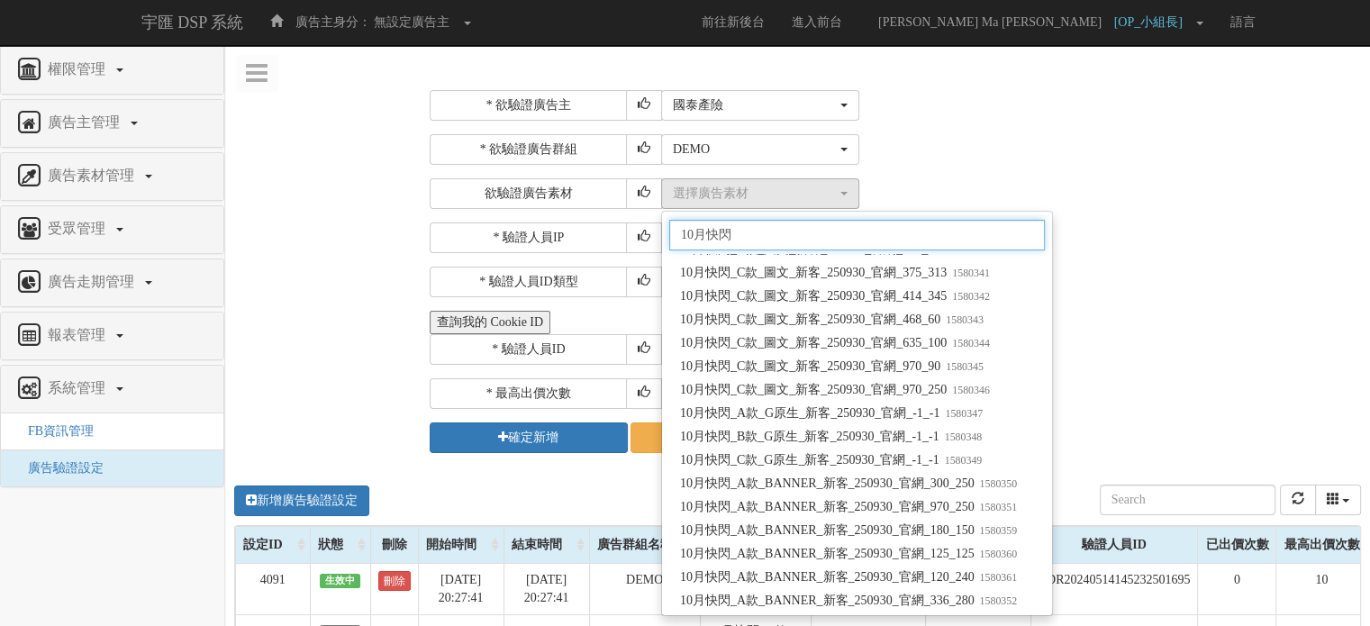
scroll to position [2212, 0]
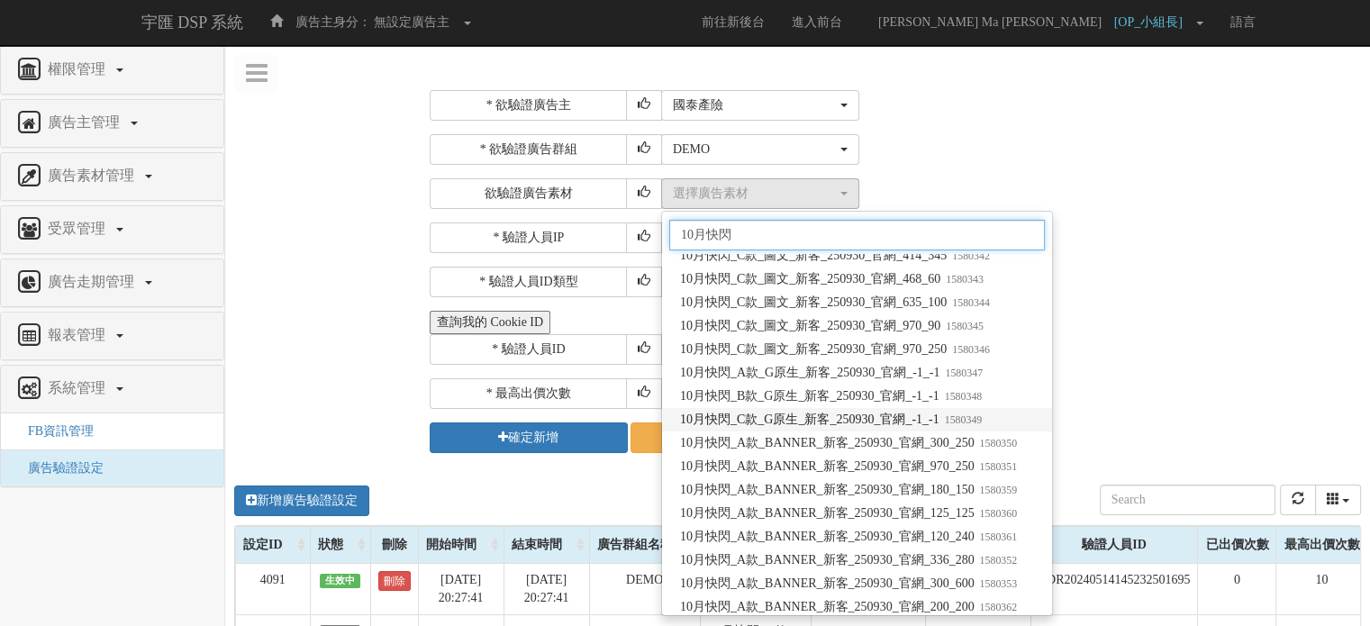
type input "10月快閃"
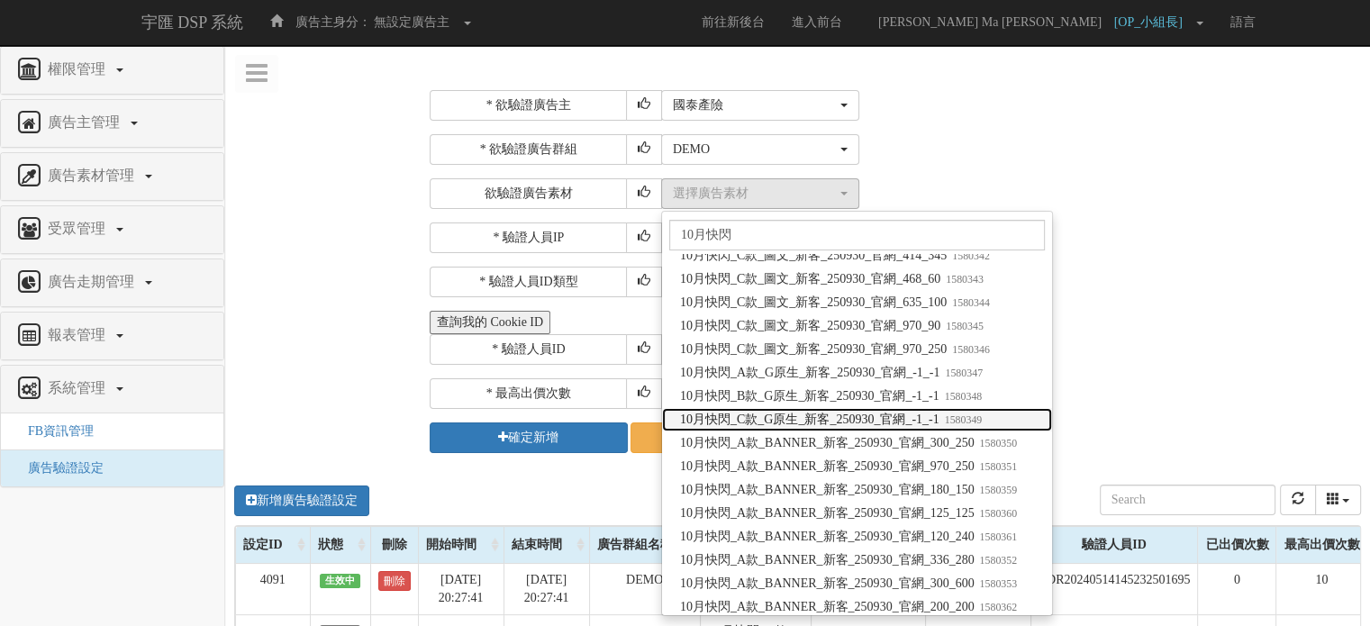
click at [892, 425] on span "10月快閃_C款_G原生_新客_250930_官網_-1_-1 1580349" at bounding box center [831, 420] width 302 height 18
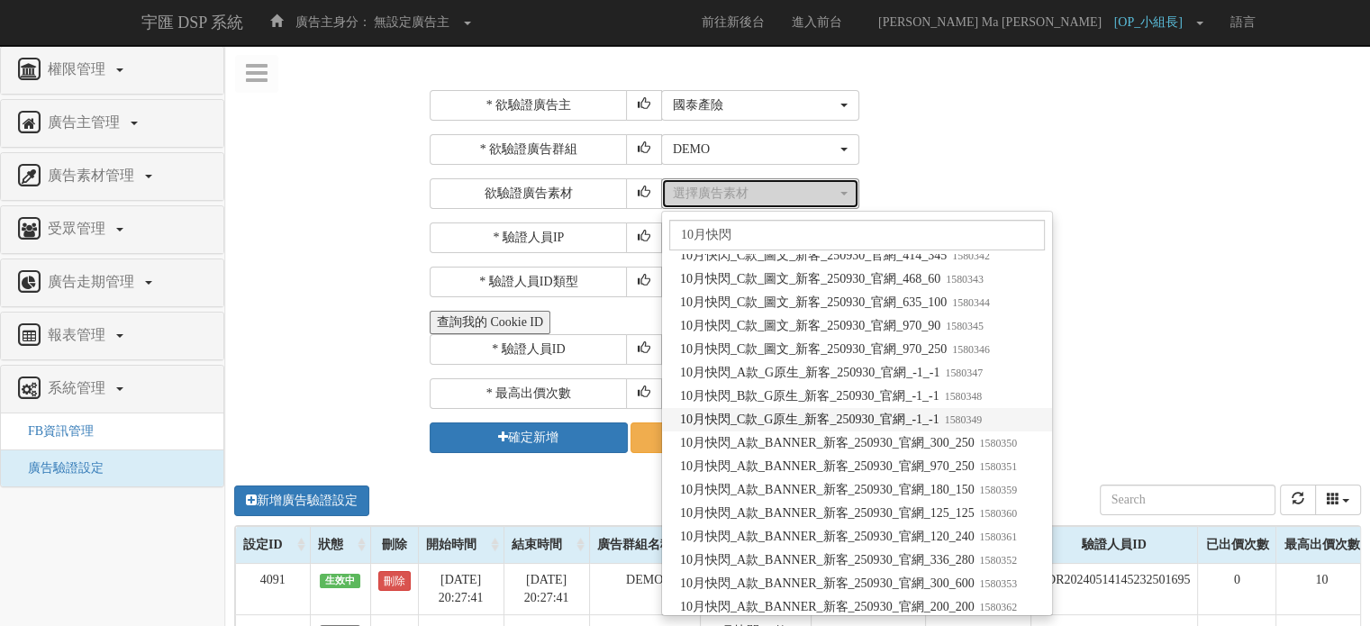
select select "1580349"
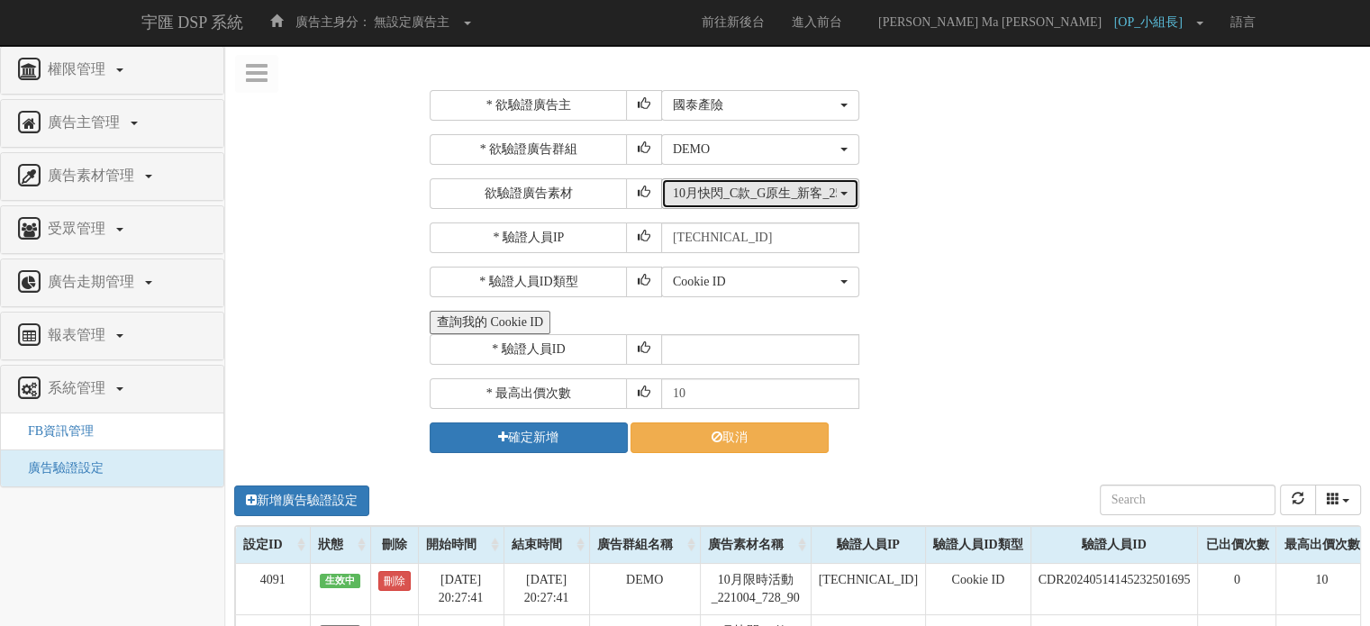
click at [840, 204] on button "10月快閃_C款_G原生_新客_250930_官網_-1_-1" at bounding box center [760, 193] width 198 height 31
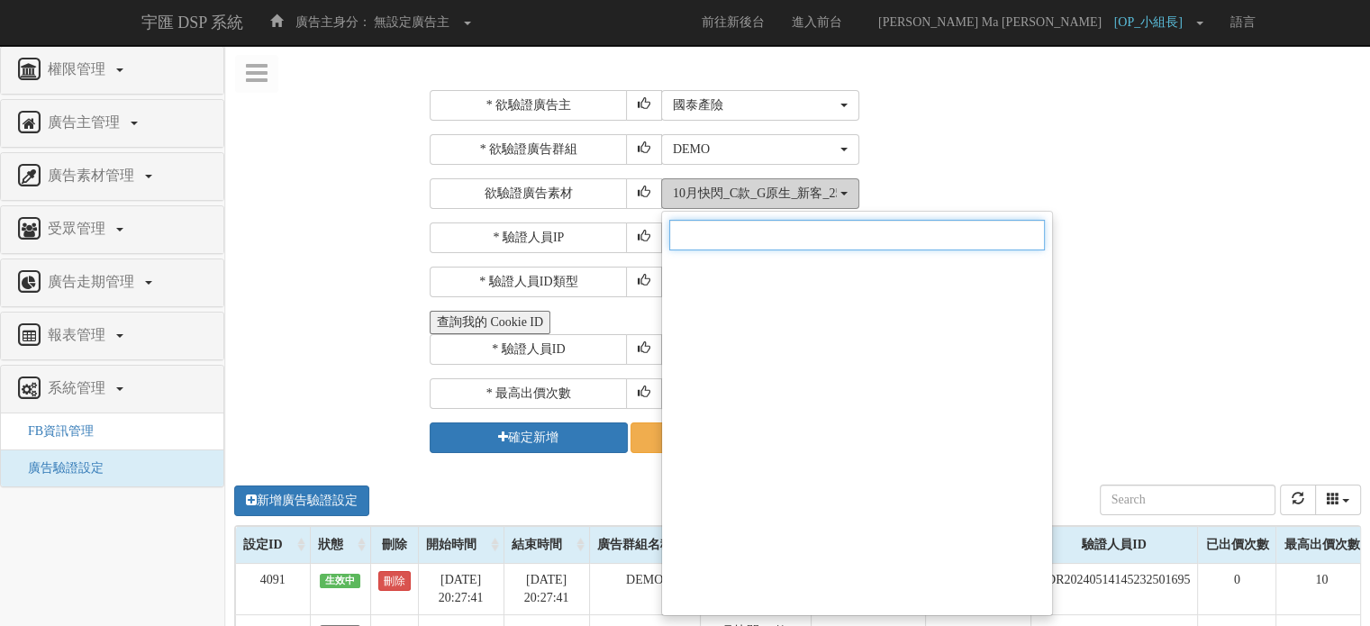
scroll to position [123514, 0]
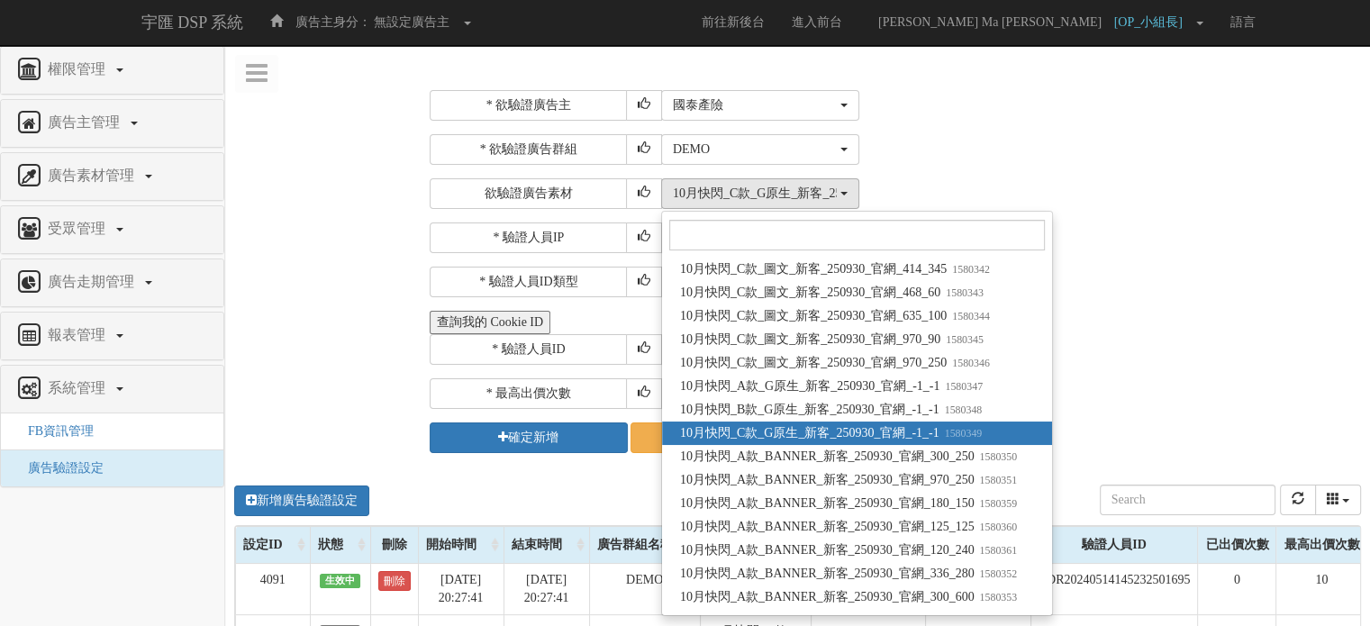
click at [840, 439] on span "10月快閃_C款_G原生_新客_250930_官網_-1_-1 1580349" at bounding box center [831, 433] width 302 height 18
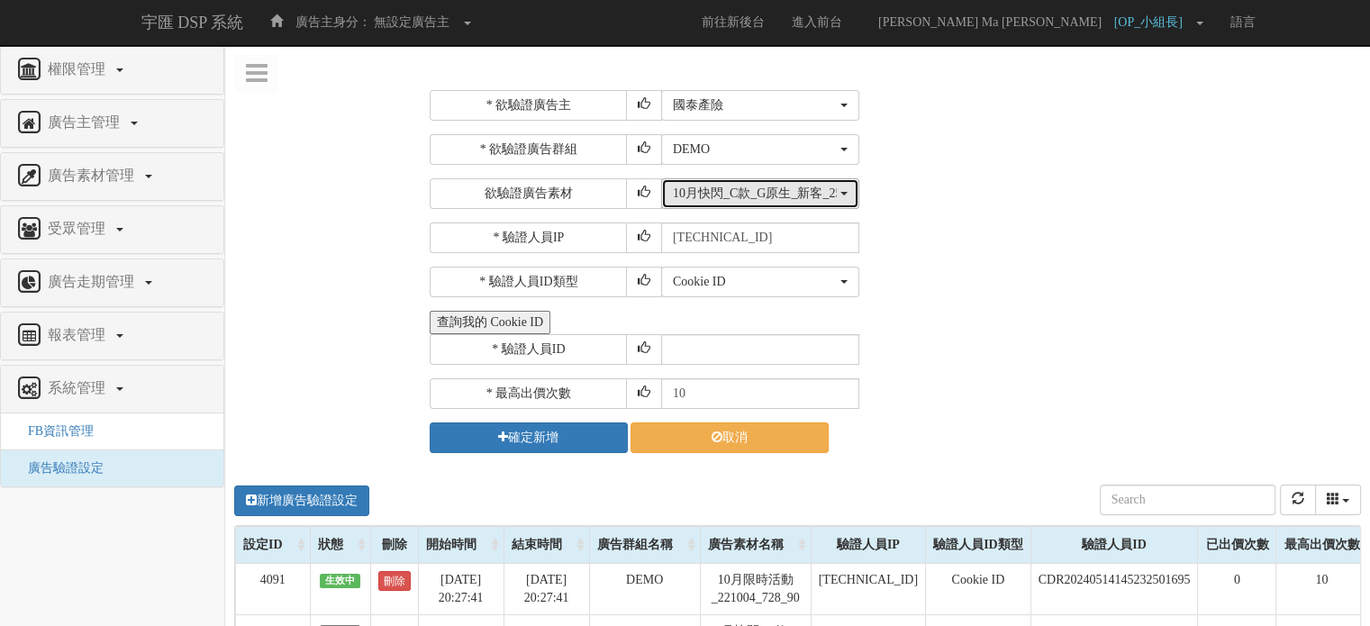
click at [816, 185] on div "10月快閃_C款_G原生_新客_250930_官網_-1_-1" at bounding box center [755, 194] width 164 height 18
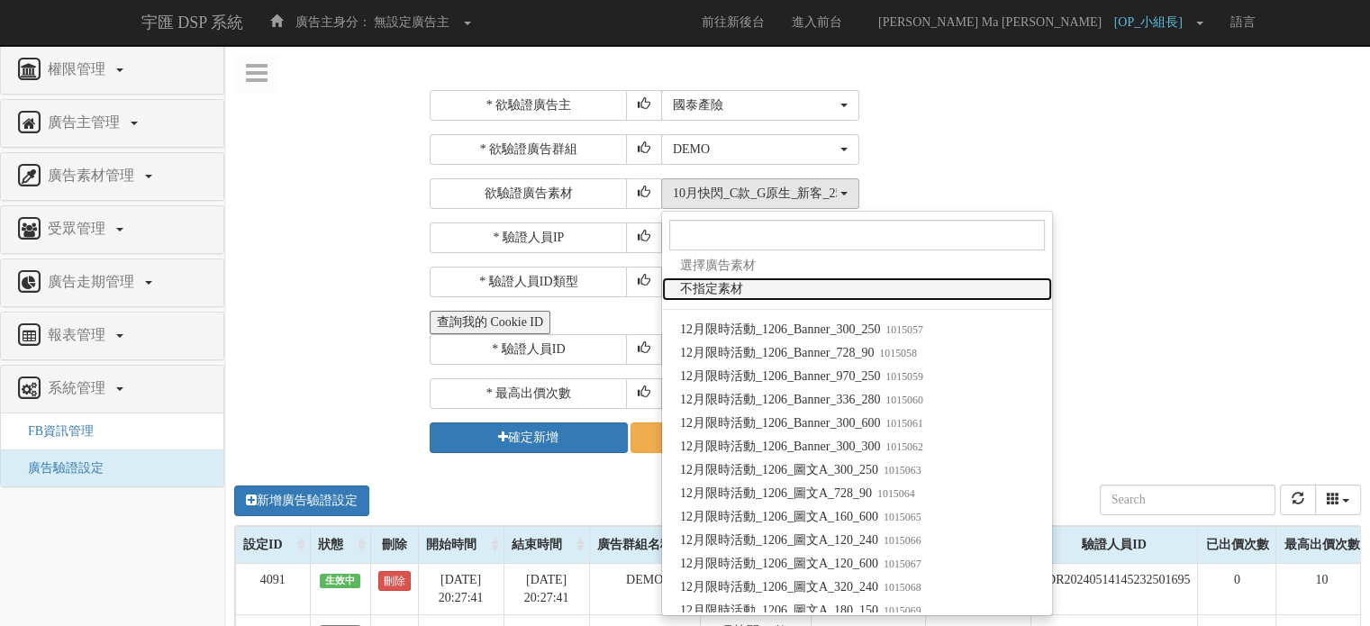
click at [873, 295] on link "不指定素材" at bounding box center [857, 289] width 390 height 23
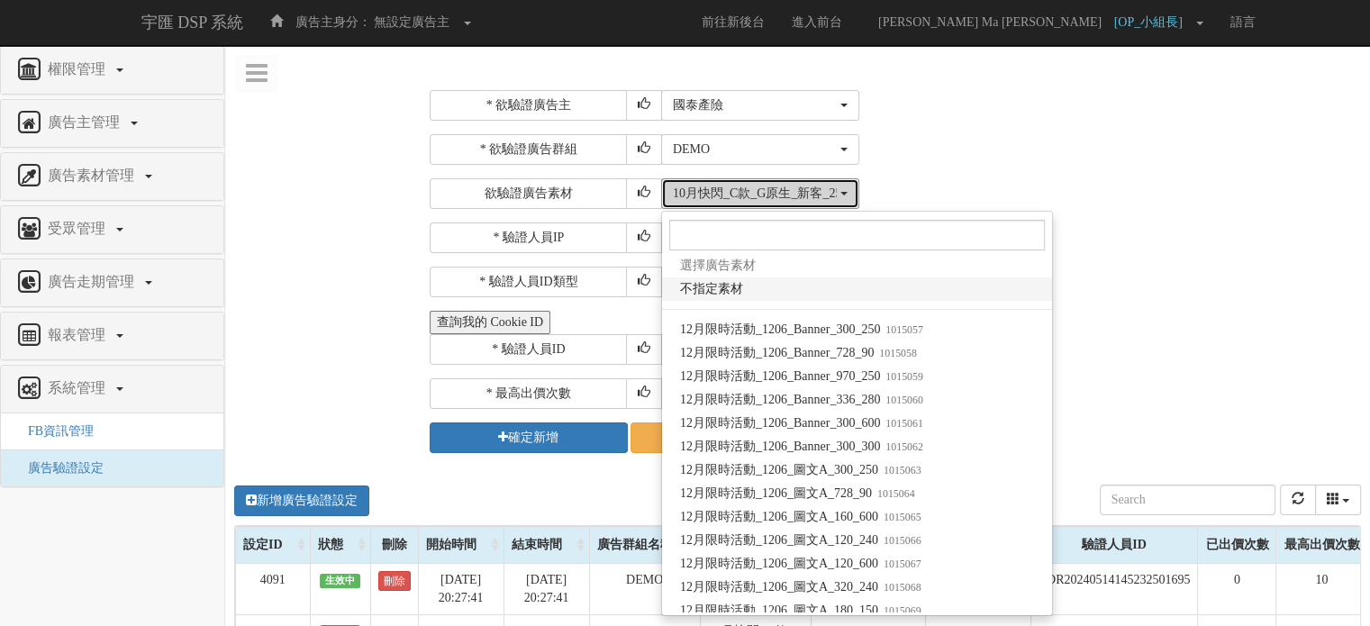
select select "-1"
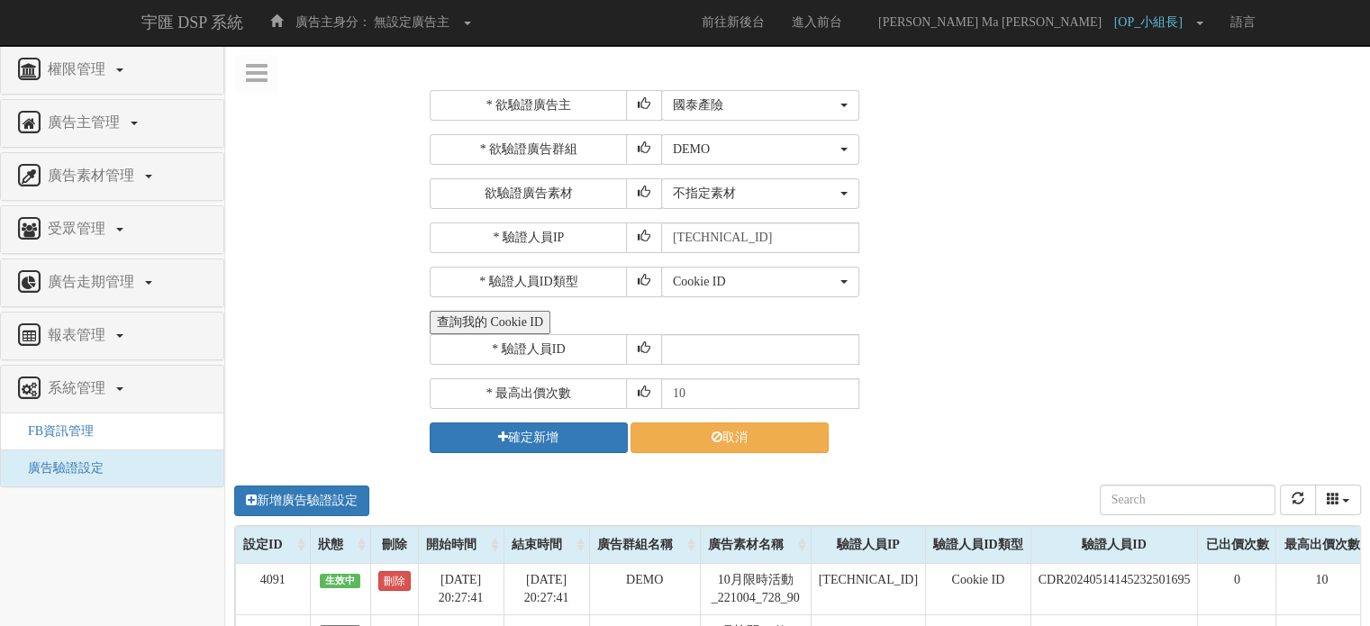
click at [892, 278] on div "Cookie ID ADID IDFA Cookie ID" at bounding box center [1009, 282] width 696 height 31
drag, startPoint x: 792, startPoint y: 237, endPoint x: 671, endPoint y: 224, distance: 121.4
click at [671, 224] on input "211.72.129.170" at bounding box center [760, 238] width 198 height 31
click at [959, 285] on div "Cookie ID ADID IDFA Cookie ID" at bounding box center [1009, 282] width 696 height 31
drag, startPoint x: 789, startPoint y: 237, endPoint x: 638, endPoint y: 232, distance: 151.4
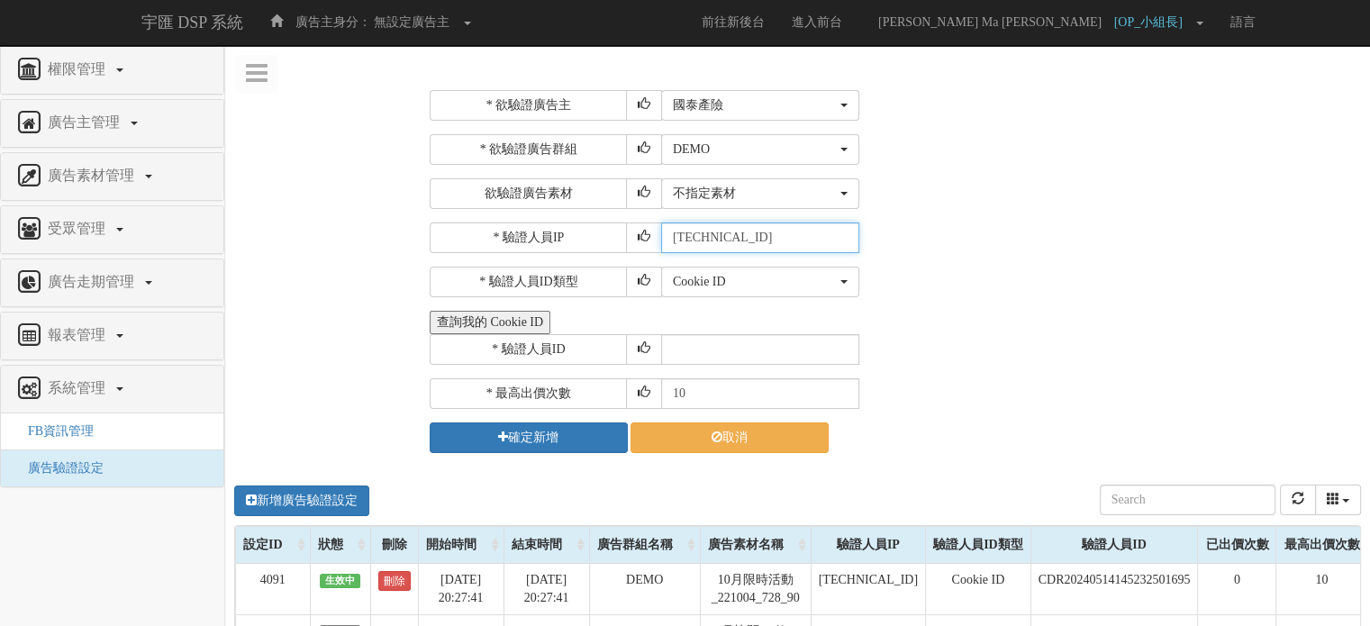
click at [649, 229] on div "* 驗證人員IP 211.72.129.170" at bounding box center [893, 238] width 927 height 31
click at [523, 317] on button "查詢我的 Cookie ID" at bounding box center [490, 322] width 121 height 23
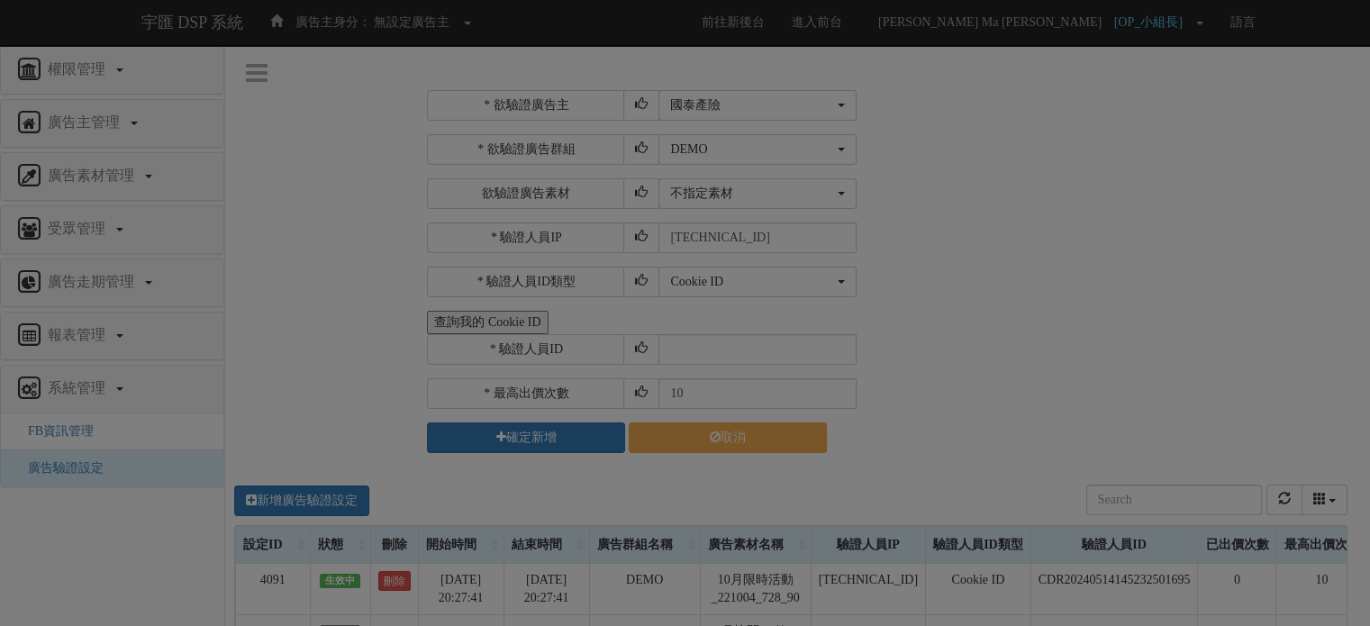
select select "1104"
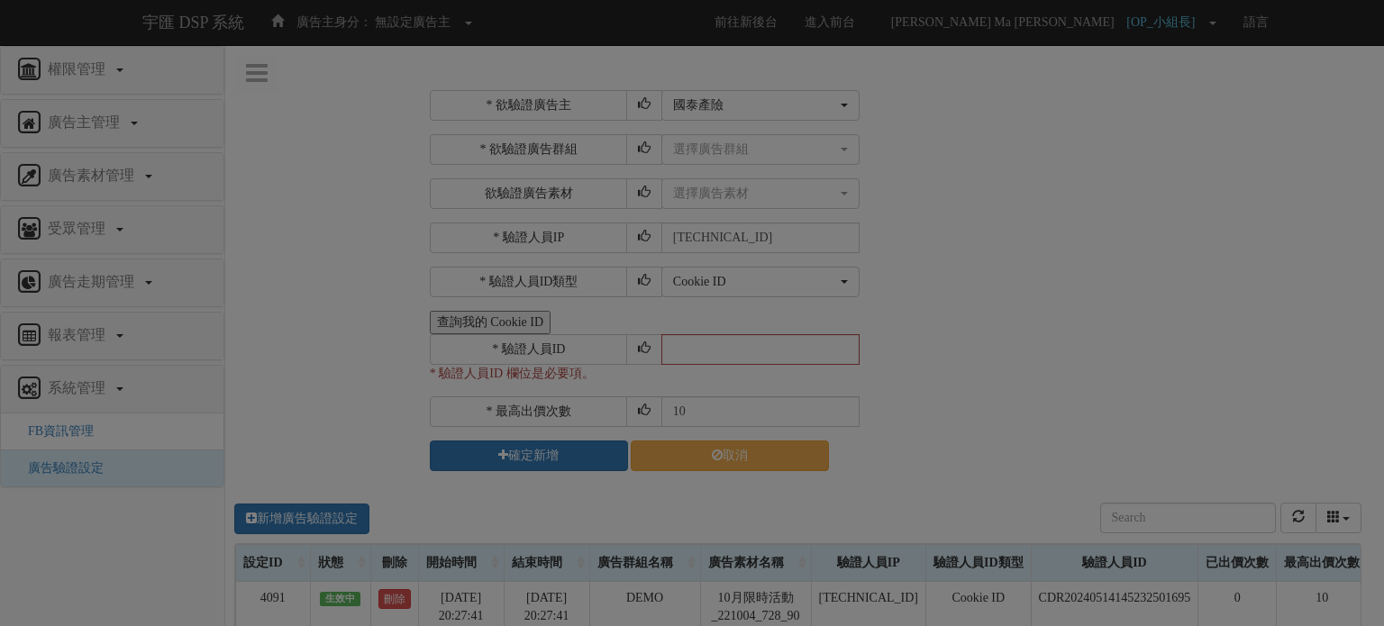
click at [714, 341] on div "Loading" at bounding box center [692, 313] width 1384 height 626
click at [803, 284] on div at bounding box center [686, 285] width 512 height 18
click at [1032, 27] on div "Loading" at bounding box center [692, 313] width 1384 height 626
click at [726, 194] on div "Loading" at bounding box center [692, 313] width 1384 height 626
click at [727, 150] on div "Loading" at bounding box center [692, 313] width 1384 height 626
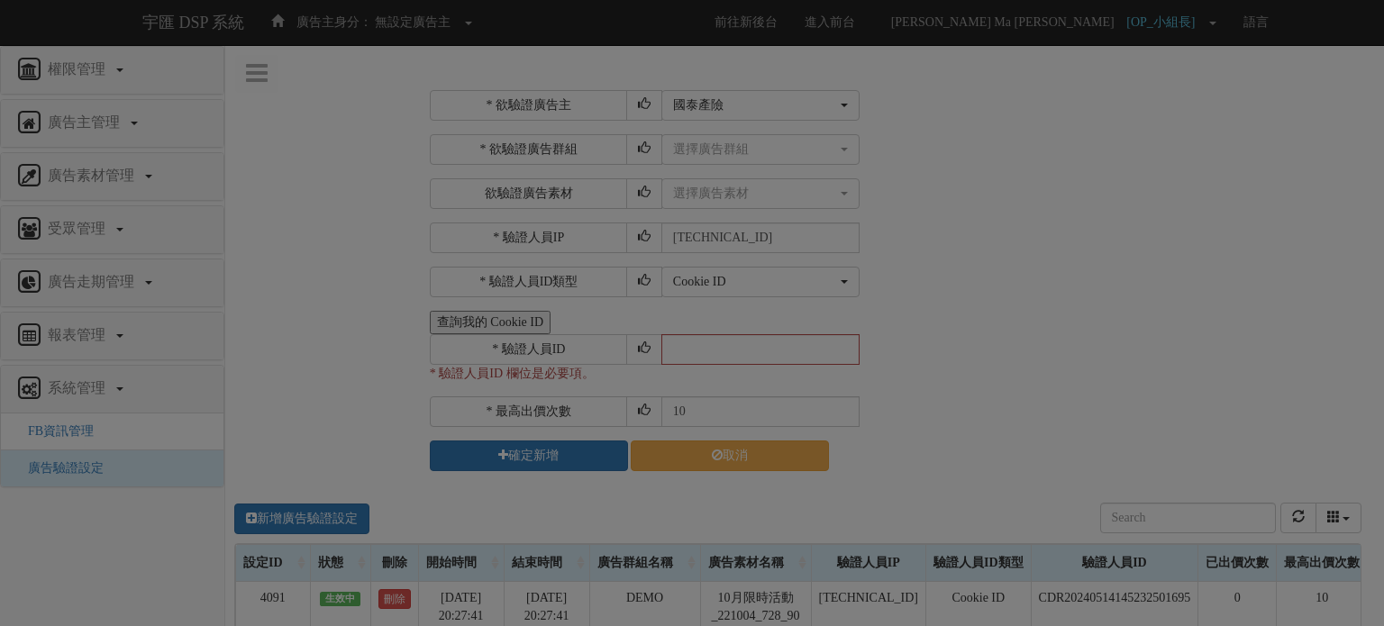
click at [642, 344] on div "Loading" at bounding box center [692, 313] width 1384 height 626
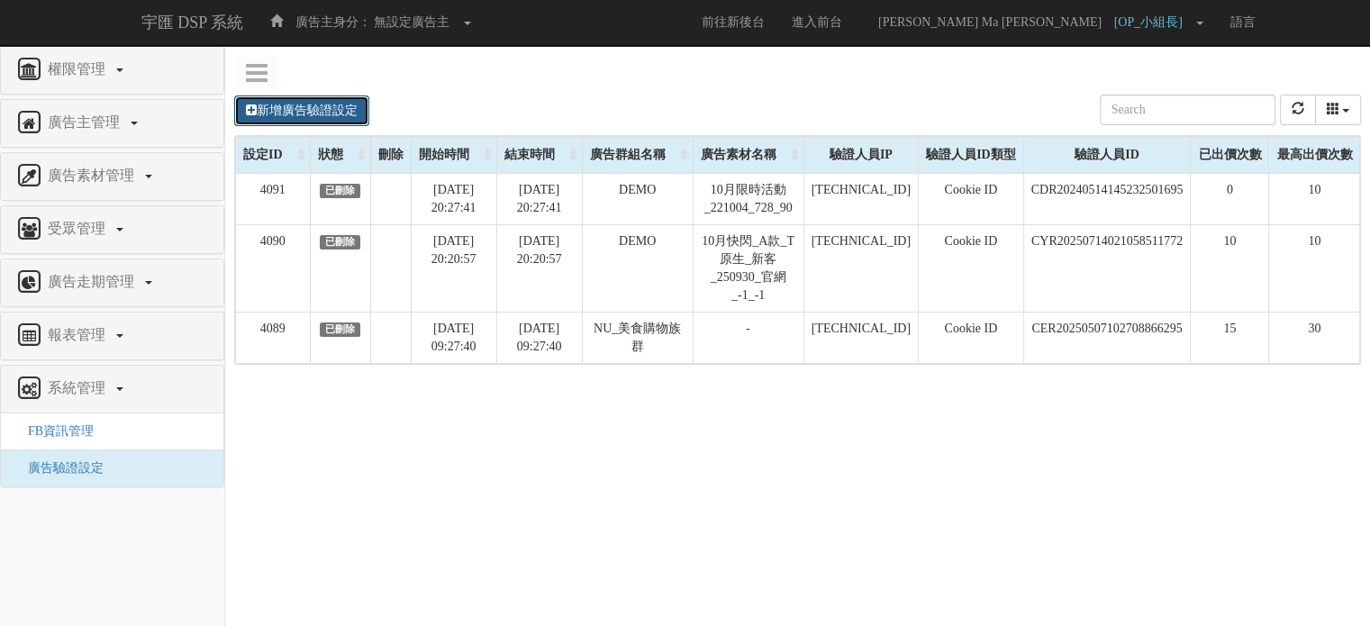
click at [324, 115] on link "新增廣告驗證設定" at bounding box center [301, 111] width 135 height 31
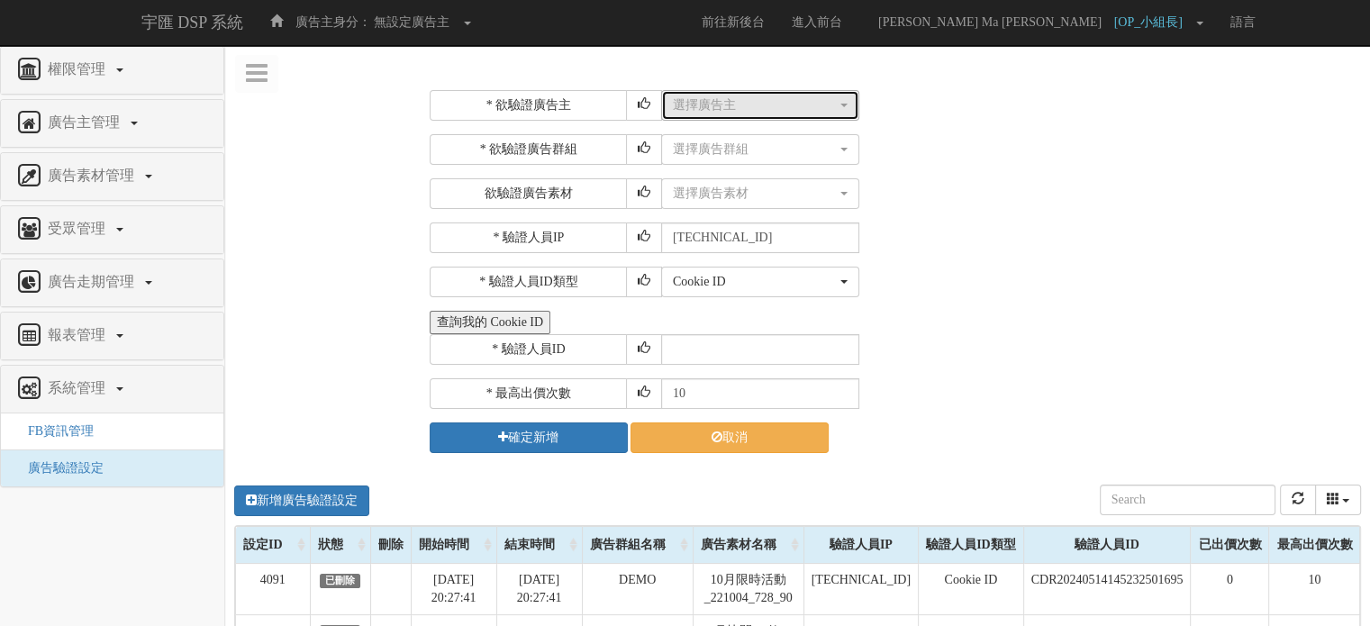
click at [701, 101] on div "選擇廣告主" at bounding box center [755, 105] width 164 height 18
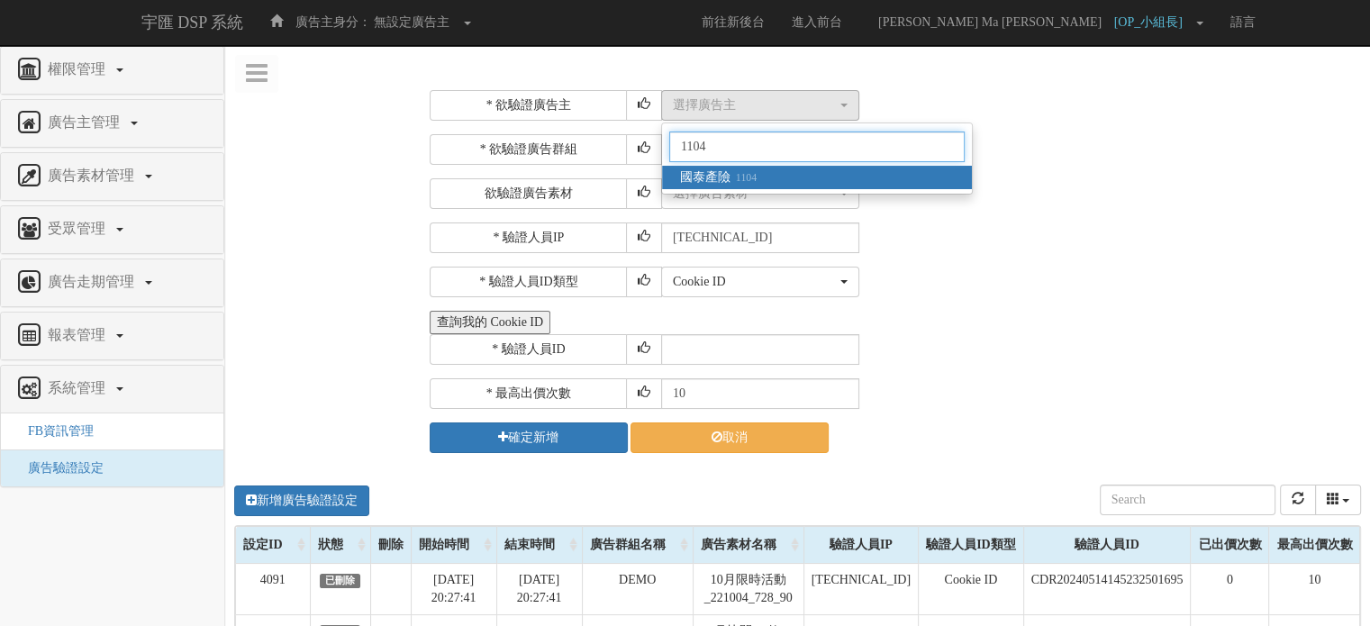
type input "1104"
click at [688, 179] on span "國泰產險 1104" at bounding box center [718, 177] width 77 height 18
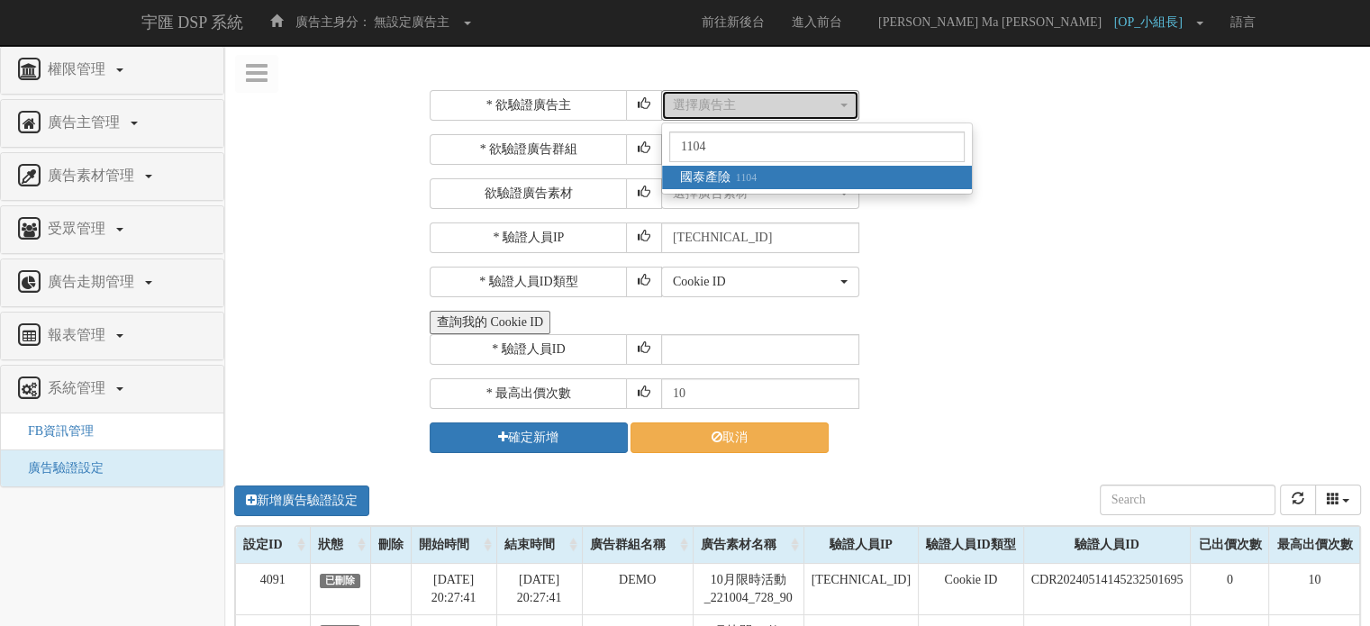
select select "1104"
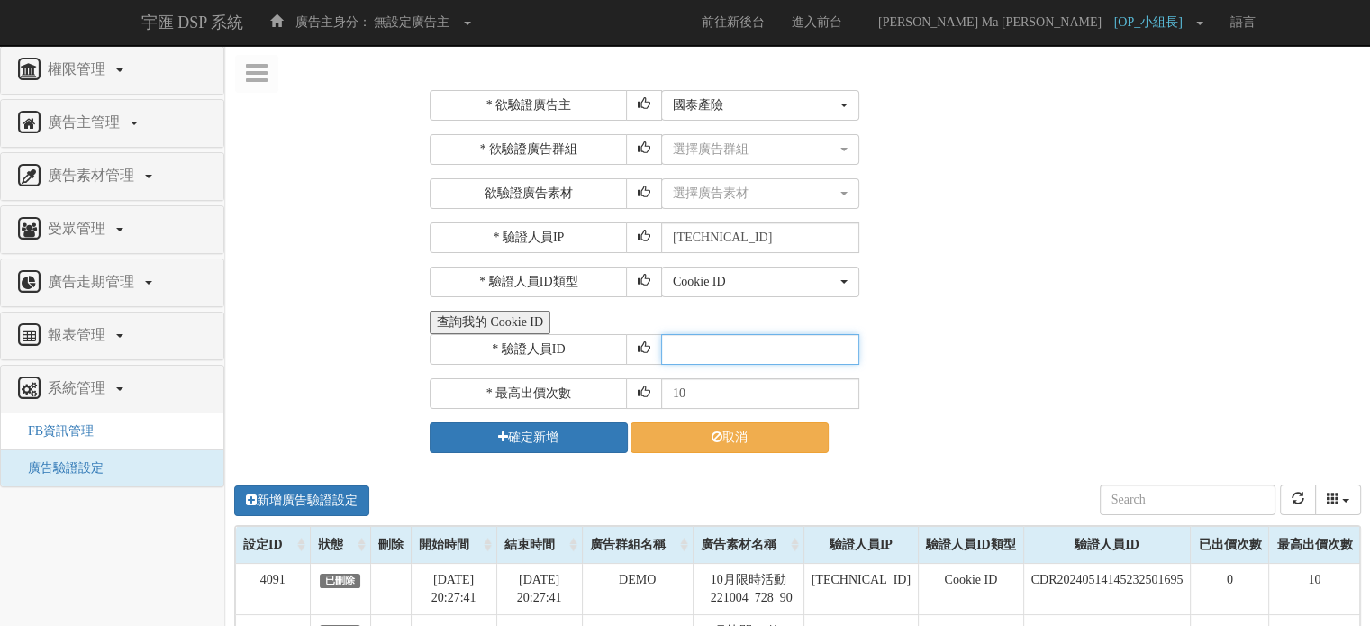
click at [724, 349] on input "text" at bounding box center [760, 349] width 198 height 31
paste input "CYR20250714021058511772"
type input "CYR20250714021058511772"
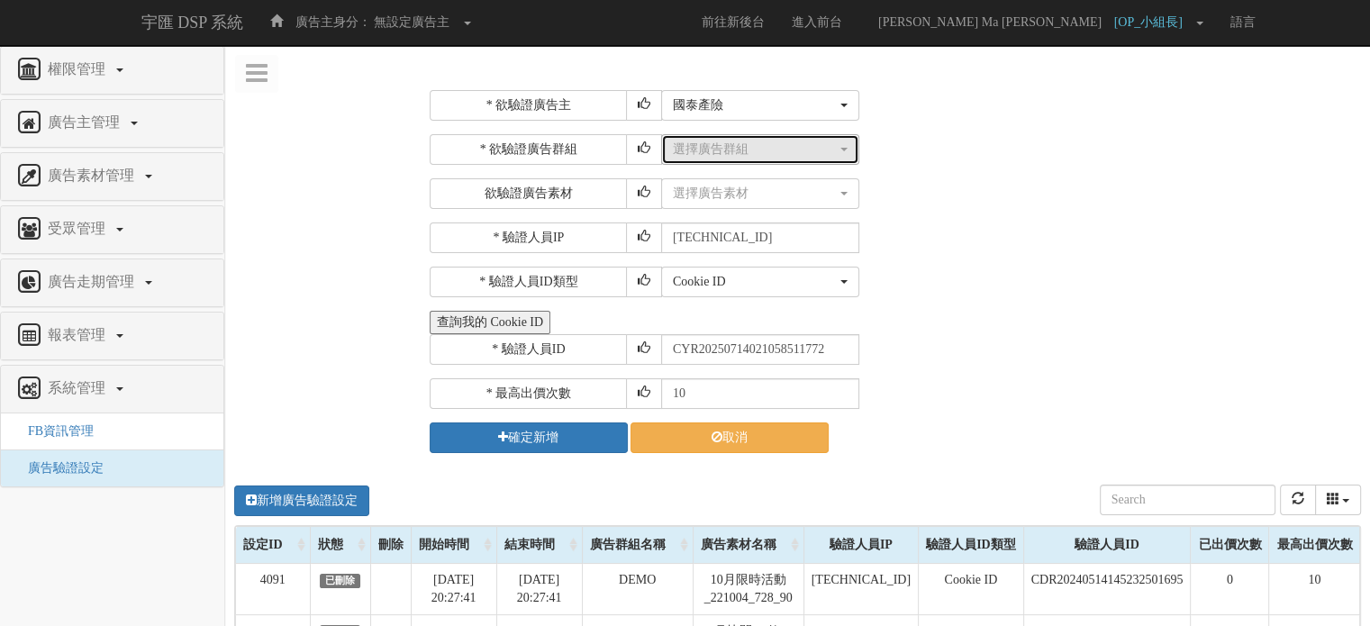
click at [727, 146] on div "選擇廣告群組" at bounding box center [755, 150] width 164 height 18
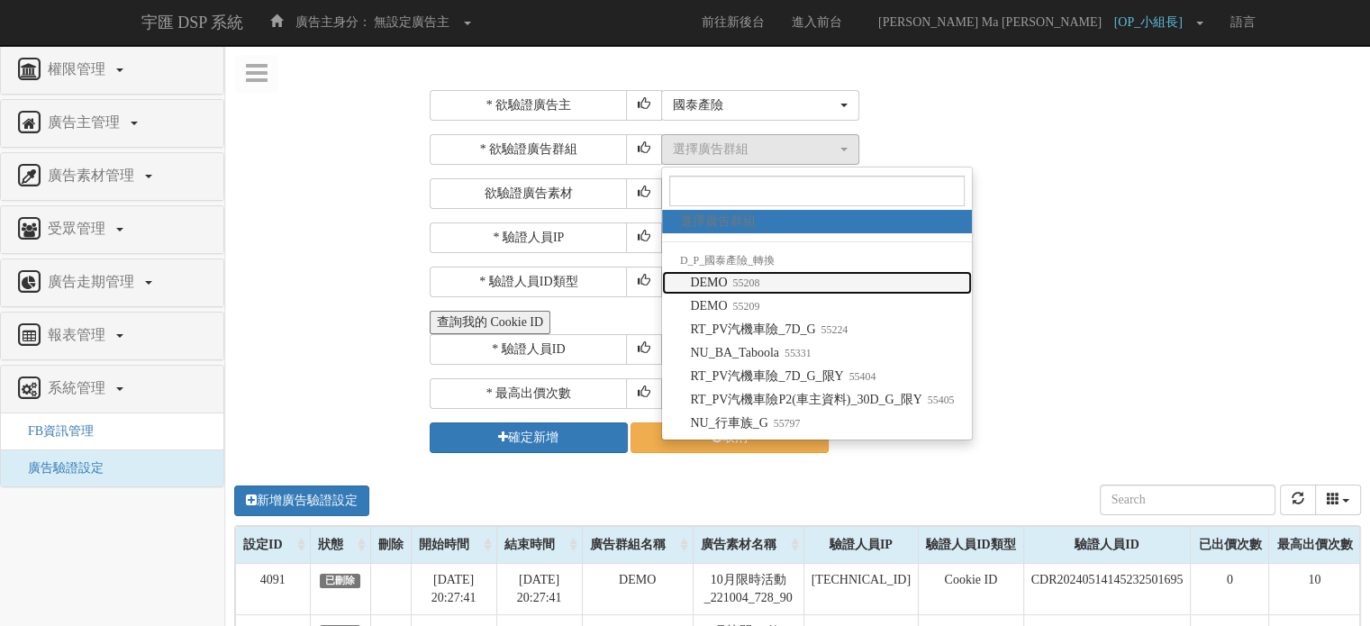
click at [742, 287] on small "55208" at bounding box center [744, 283] width 32 height 13
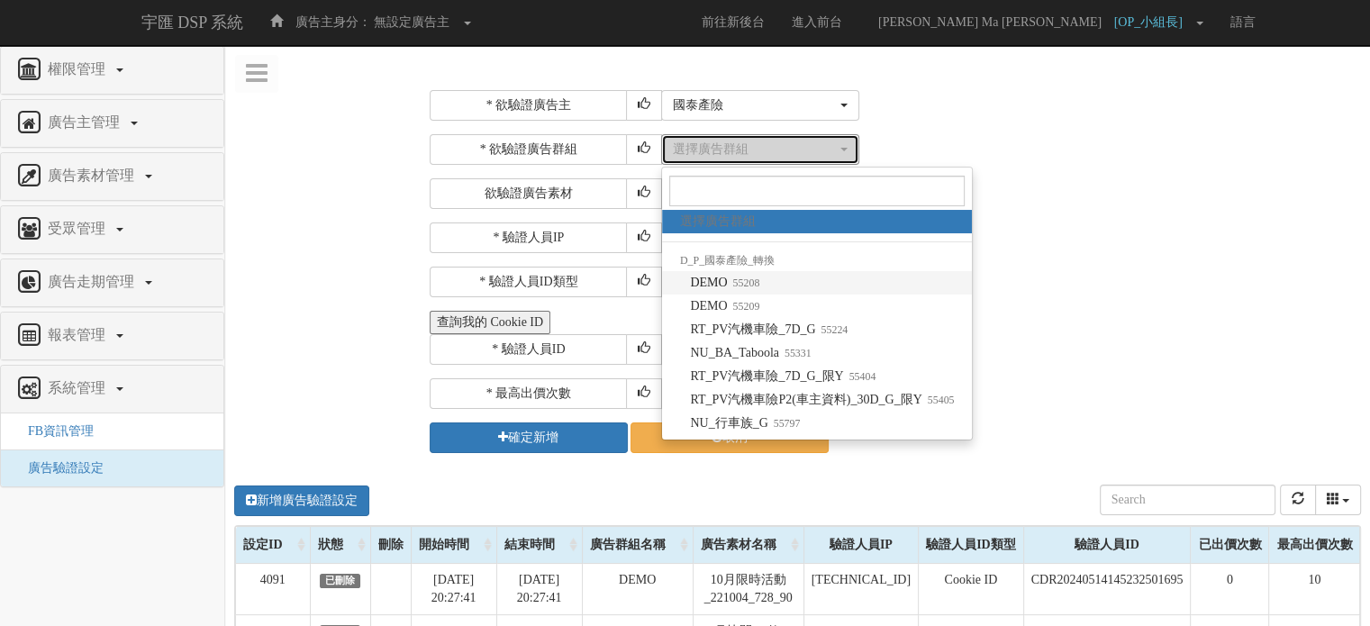
select select "55208"
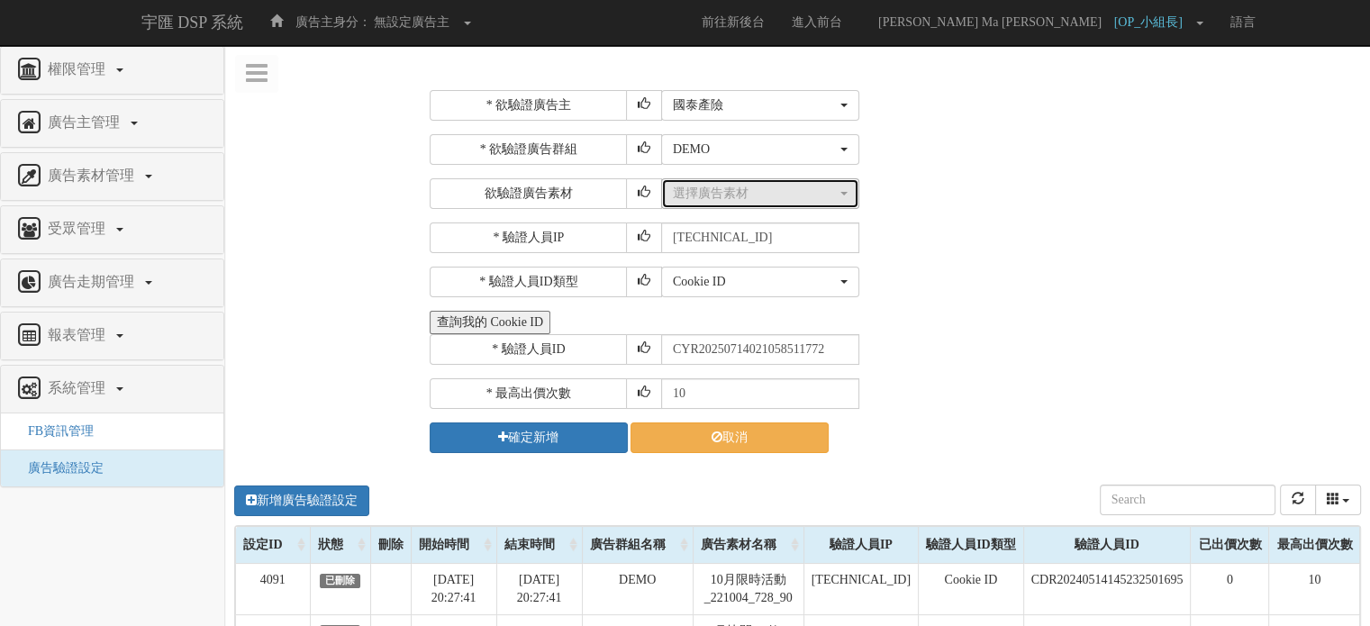
click at [701, 190] on div "選擇廣告素材" at bounding box center [755, 194] width 164 height 18
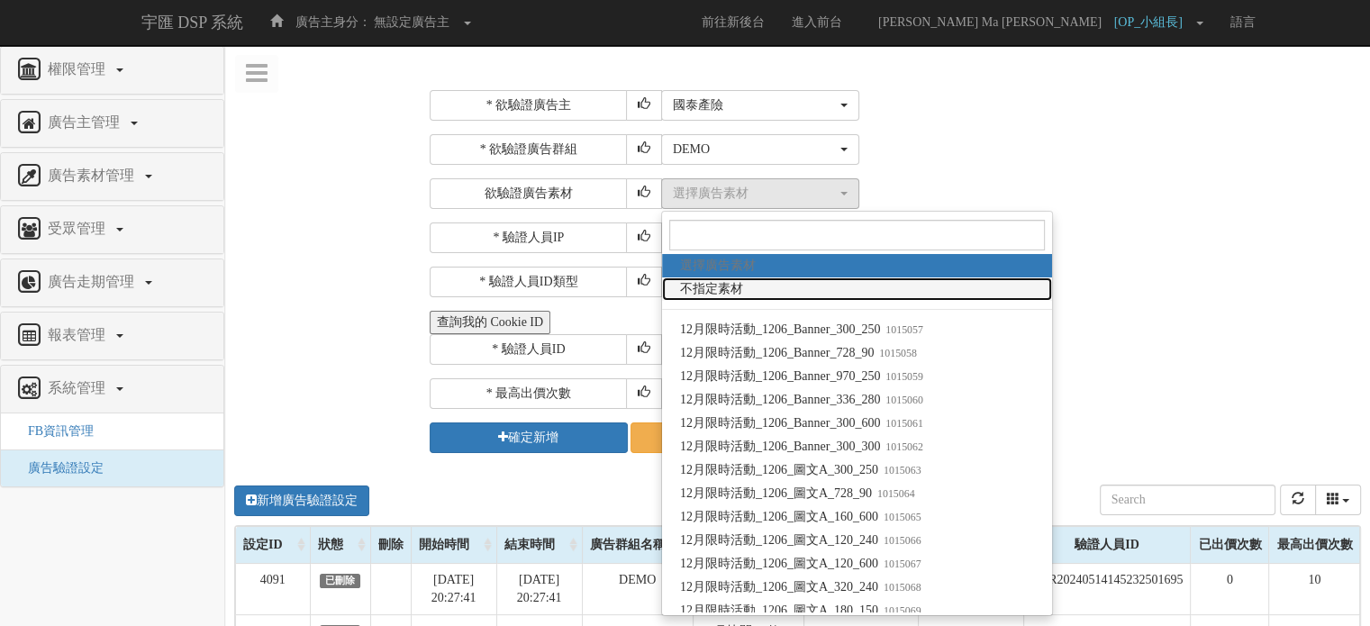
click at [707, 287] on span "不指定素材" at bounding box center [711, 289] width 63 height 18
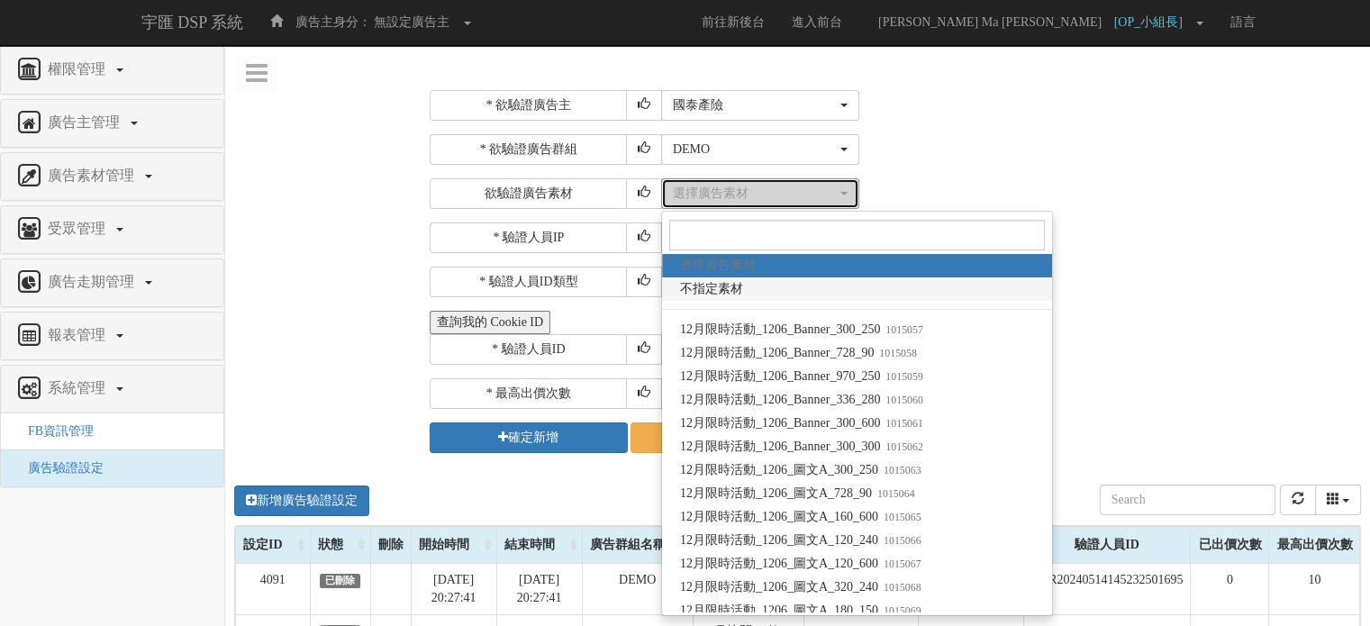
select select "-1"
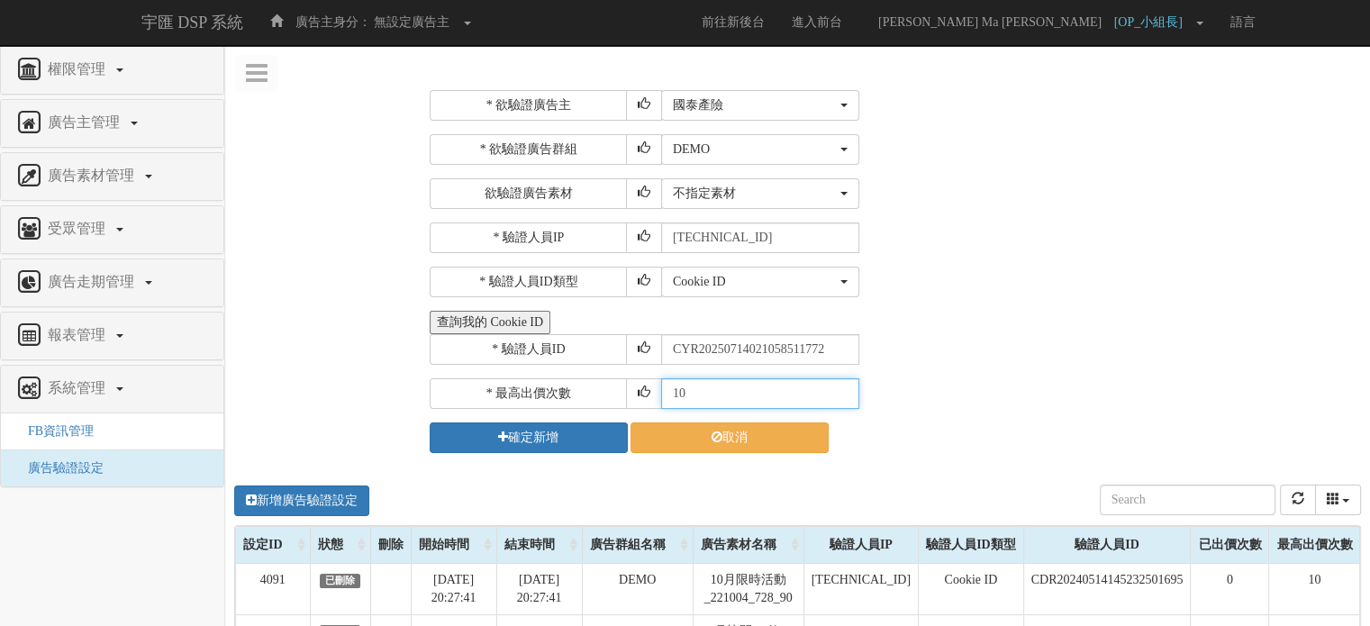
click at [729, 399] on input "10" at bounding box center [760, 393] width 198 height 31
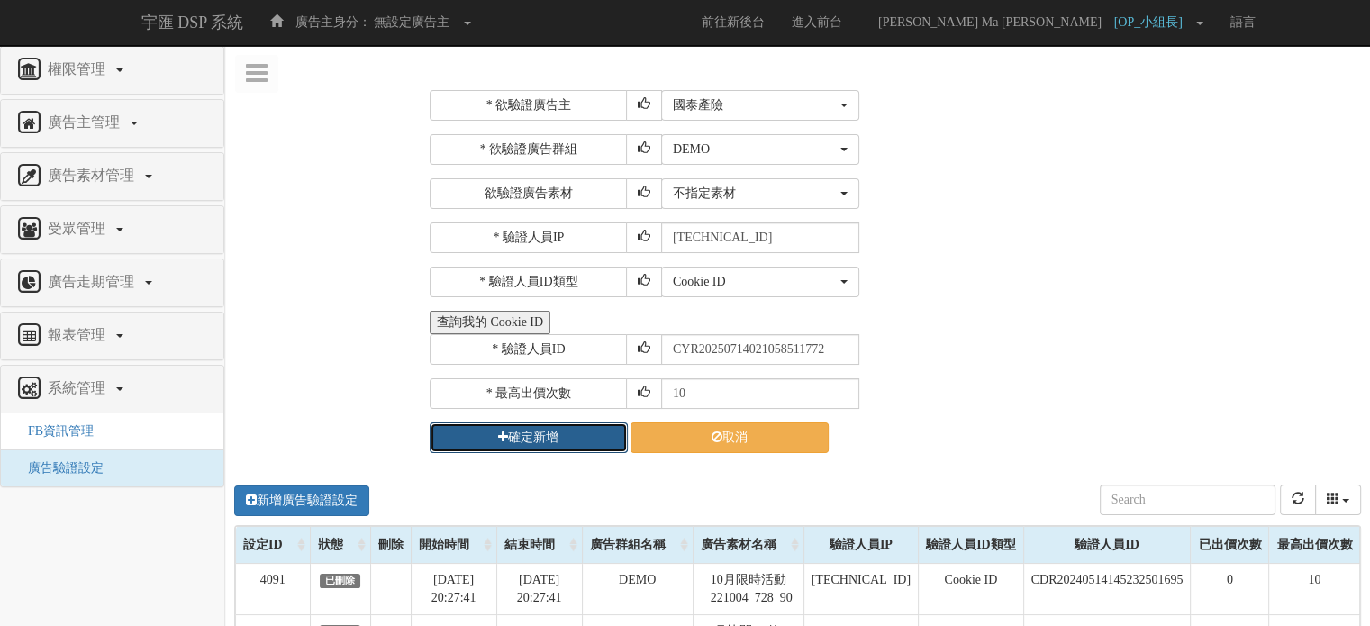
click at [559, 431] on button "確定新增" at bounding box center [529, 438] width 198 height 31
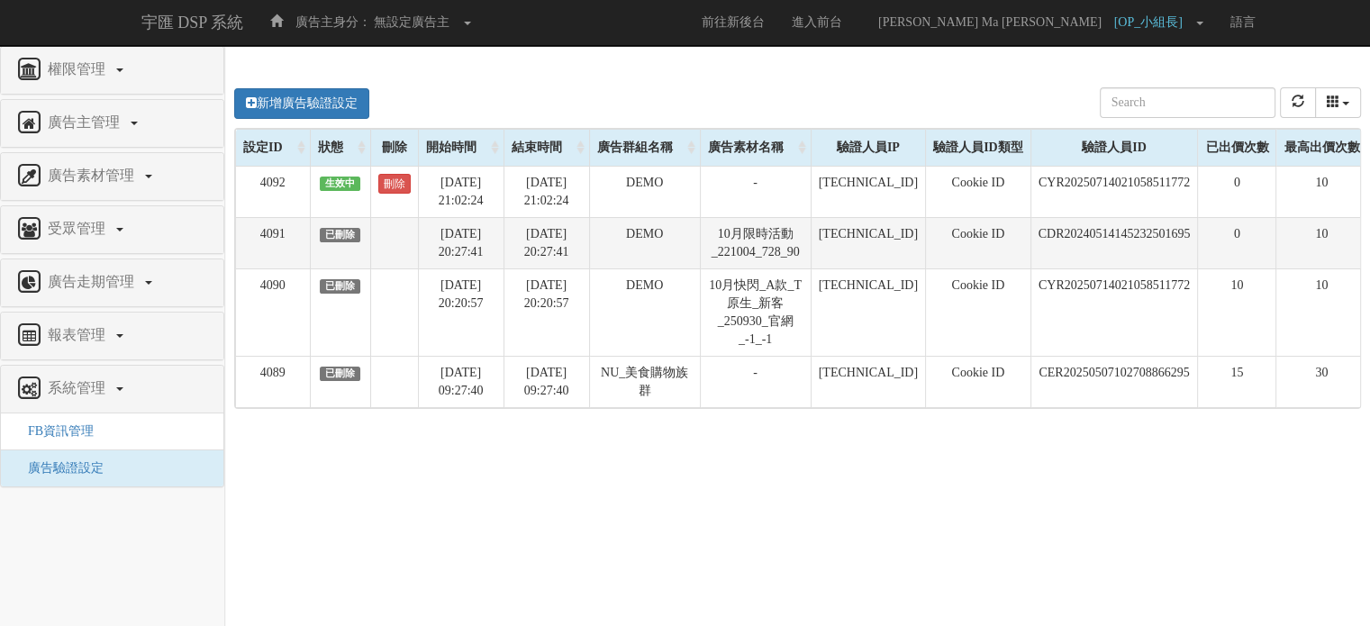
scroll to position [8, 0]
